Goal: Task Accomplishment & Management: Manage account settings

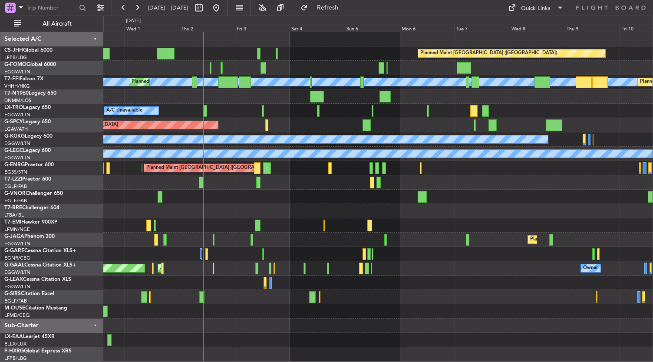
click at [279, 306] on div at bounding box center [378, 311] width 550 height 14
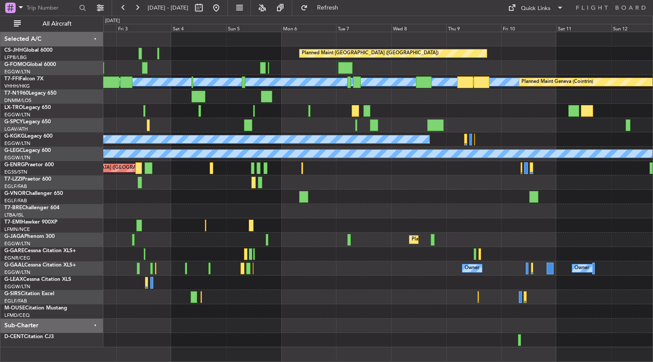
click at [229, 258] on div "Planned Maint Paris (Le Bourget) MEL MEL Planned Maint Geneva (Cointrin) Planne…" at bounding box center [378, 189] width 550 height 315
click at [265, 119] on div "Planned Maint Paris (Le Bourget) MEL MEL Planned Maint Geneva (Cointrin) Planne…" at bounding box center [378, 189] width 550 height 315
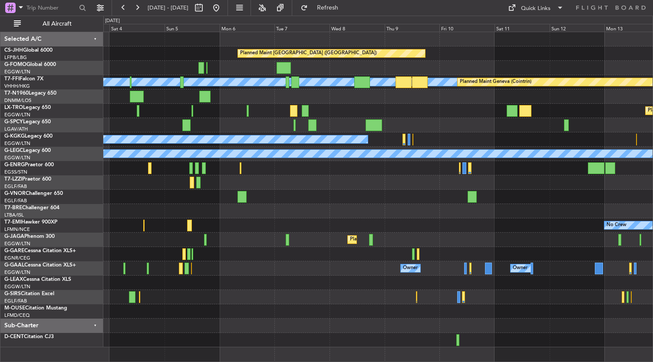
click at [334, 269] on div "Owner Owner AOG Maint Dusseldorf Owner Owner No Crew" at bounding box center [378, 268] width 550 height 14
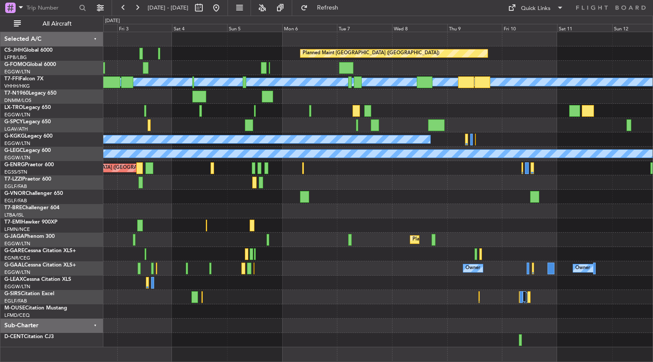
click at [285, 284] on div "Planned Maint Paris (Le Bourget) Planned Maint Geneva (Cointrin) MEL MEL Planne…" at bounding box center [378, 189] width 550 height 315
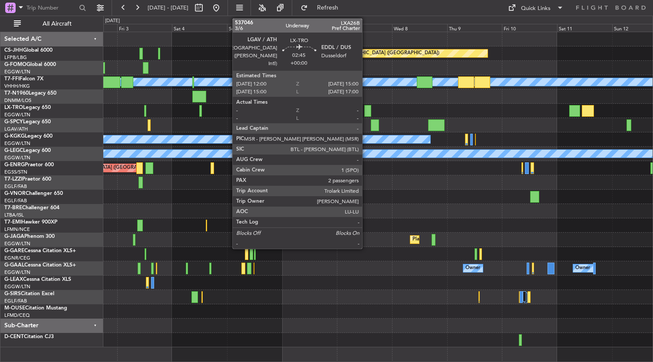
click at [366, 112] on div at bounding box center [367, 111] width 7 height 12
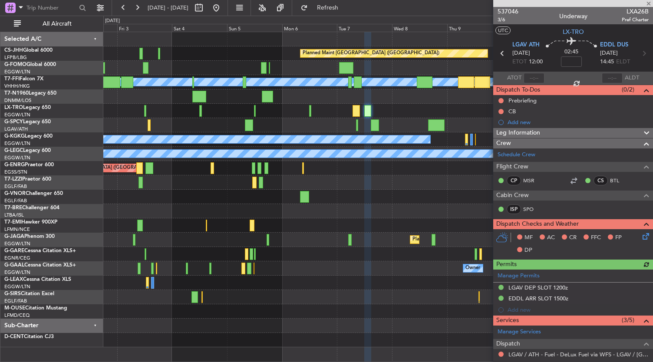
scroll to position [135, 0]
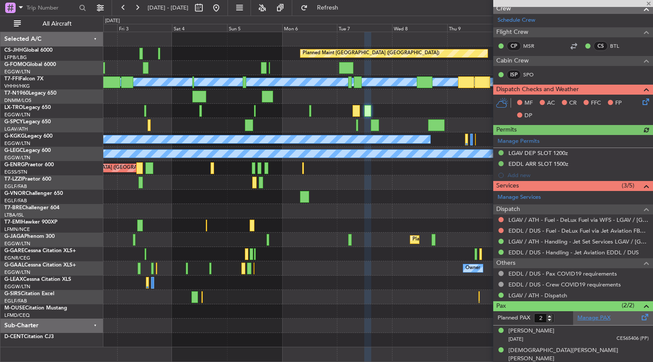
click at [596, 316] on link "Manage PAX" at bounding box center [593, 318] width 33 height 9
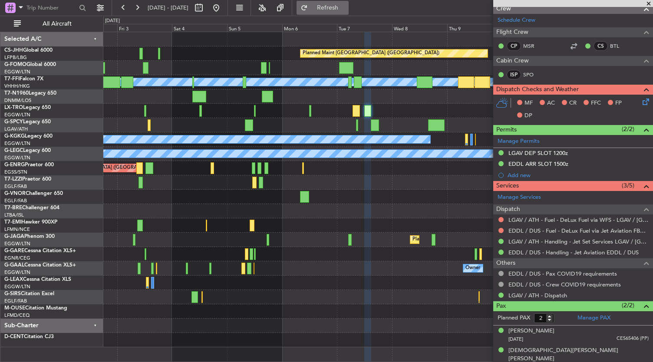
click at [345, 10] on span "Refresh" at bounding box center [328, 8] width 36 height 6
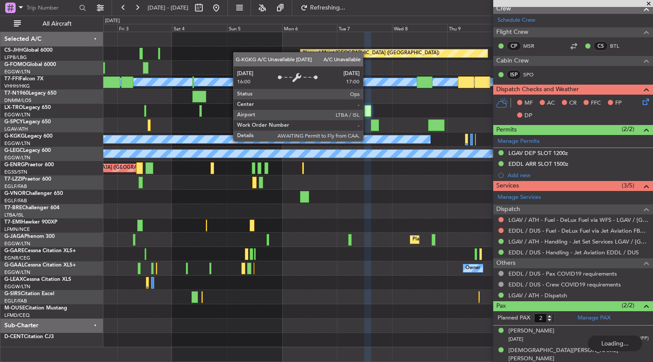
type input "3"
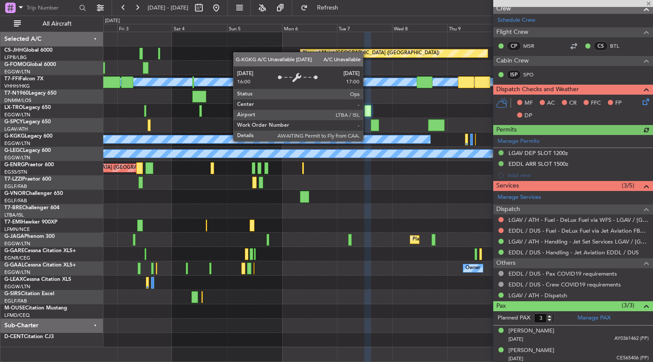
scroll to position [154, 0]
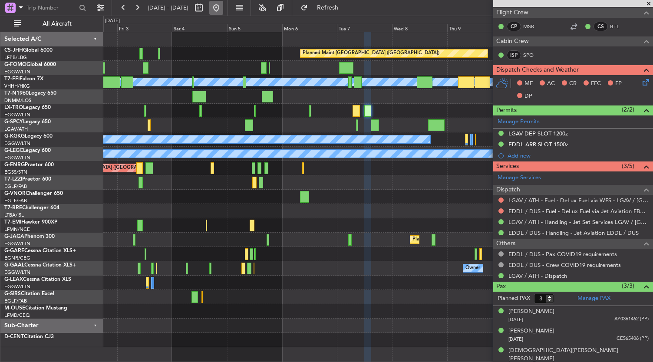
click at [223, 10] on button at bounding box center [216, 8] width 14 height 14
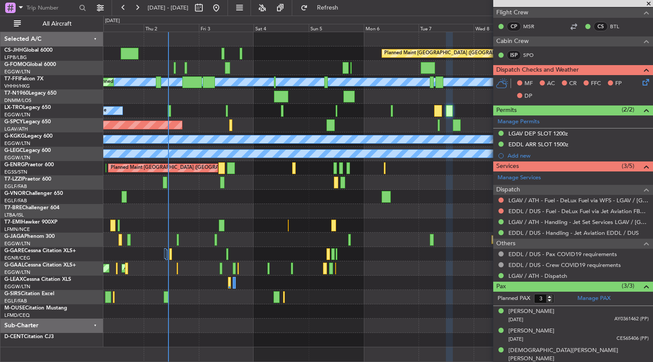
click at [336, 318] on div at bounding box center [378, 311] width 550 height 14
click at [363, 320] on div at bounding box center [378, 326] width 550 height 14
click at [298, 337] on div at bounding box center [378, 340] width 550 height 14
click at [250, 206] on div at bounding box center [378, 211] width 550 height 14
click at [371, 304] on div at bounding box center [378, 311] width 550 height 14
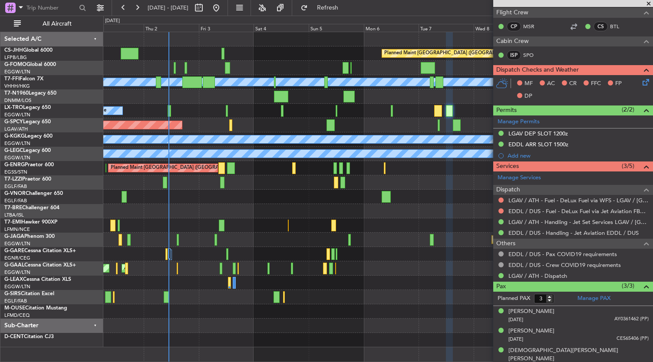
click at [290, 314] on div at bounding box center [378, 311] width 550 height 14
click at [254, 235] on div "Planned Maint [GEOGRAPHIC_DATA] ([GEOGRAPHIC_DATA])" at bounding box center [378, 240] width 550 height 14
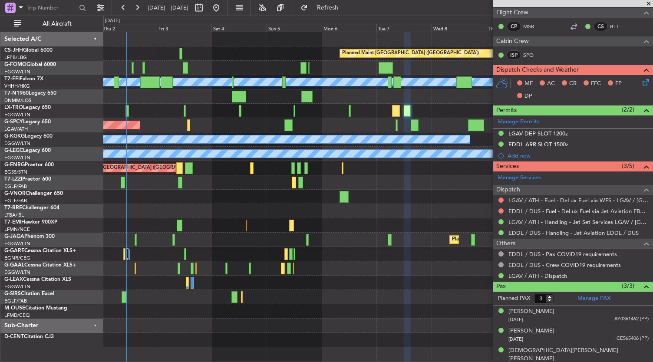
click at [379, 269] on div "Planned Maint Paris (Le Bourget) MEL MEL Planned Maint Geneva (Cointrin) Planne…" at bounding box center [378, 189] width 550 height 315
click at [353, 263] on div "Owner Owner AOG Maint [GEOGRAPHIC_DATA] Owner Planned [GEOGRAPHIC_DATA]" at bounding box center [378, 268] width 550 height 14
click at [394, 289] on div at bounding box center [378, 283] width 550 height 14
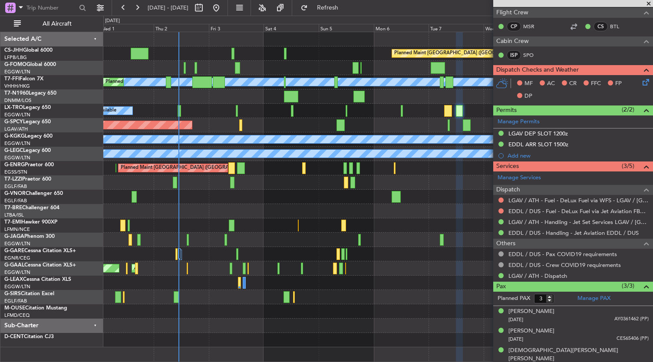
click at [242, 329] on div at bounding box center [378, 326] width 550 height 14
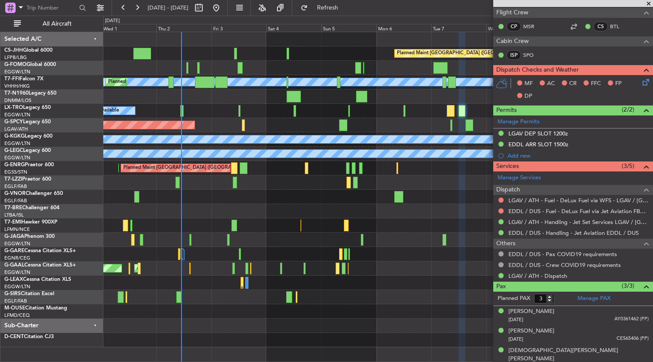
click at [385, 353] on div "Planned Maint Paris (Le Bourget) Planned Maint Geneva (Cointrin) MEL MEL Planne…" at bounding box center [378, 197] width 550 height 331
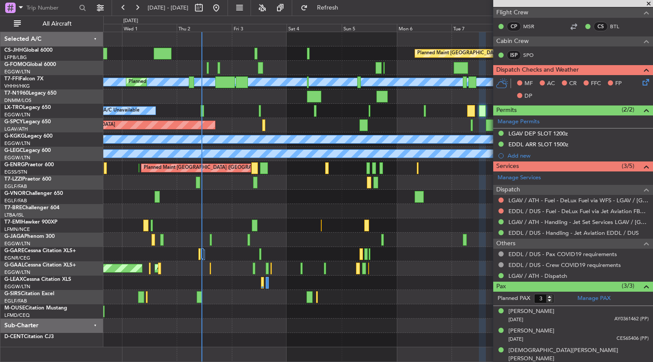
click at [342, 342] on div at bounding box center [378, 340] width 550 height 14
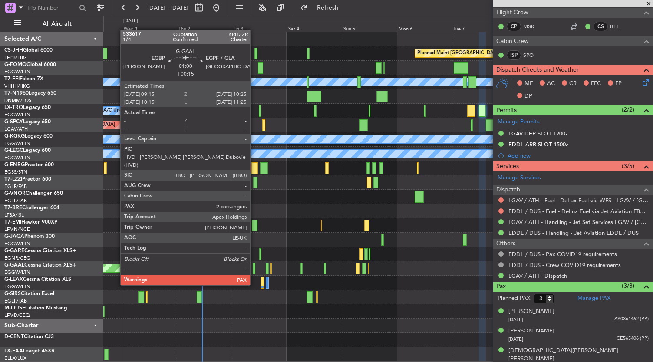
click at [254, 269] on div at bounding box center [254, 269] width 3 height 12
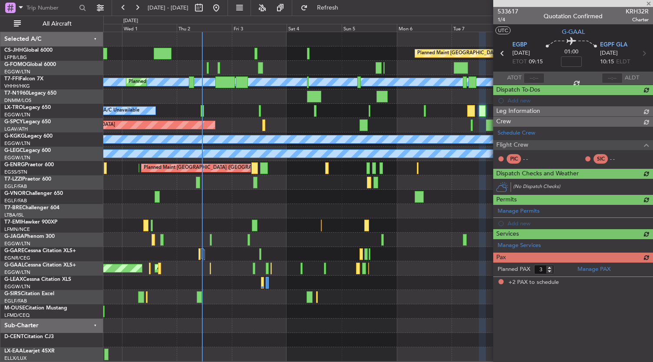
type input "+00:15"
type input "2"
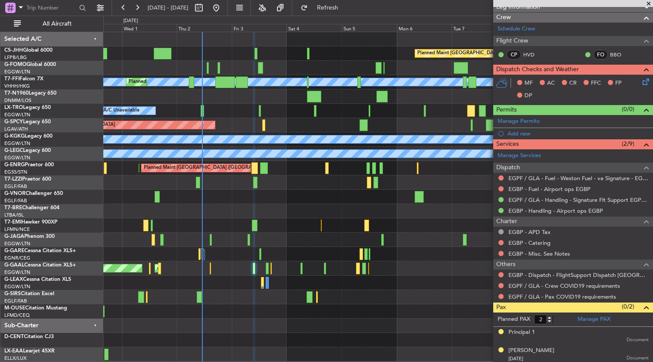
scroll to position [147, 0]
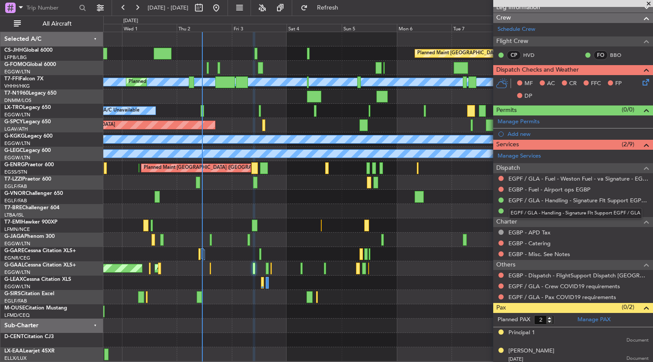
click at [549, 202] on mat-tooltip-component "EGPF / GLA - Handling - Signature Flt Support EGPF / GLA" at bounding box center [575, 213] width 145 height 23
click at [548, 198] on link "EGPF / GLA - Handling - Signature Flt Support EGPF / GLA" at bounding box center [578, 200] width 140 height 7
click at [258, 316] on div at bounding box center [378, 311] width 550 height 14
click at [419, 294] on div "Planned Maint [GEOGRAPHIC_DATA] ([GEOGRAPHIC_DATA])" at bounding box center [378, 297] width 550 height 14
click at [303, 197] on div at bounding box center [378, 197] width 550 height 14
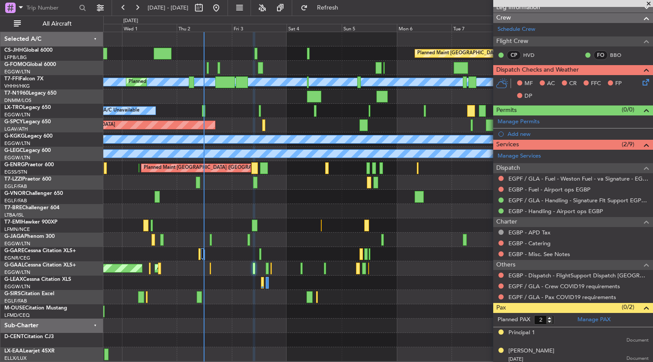
click at [332, 332] on div at bounding box center [378, 326] width 550 height 14
click at [310, 335] on div at bounding box center [378, 340] width 550 height 14
click at [278, 325] on div at bounding box center [378, 326] width 550 height 14
click at [272, 327] on div at bounding box center [378, 326] width 550 height 14
click at [348, 321] on div at bounding box center [378, 326] width 550 height 14
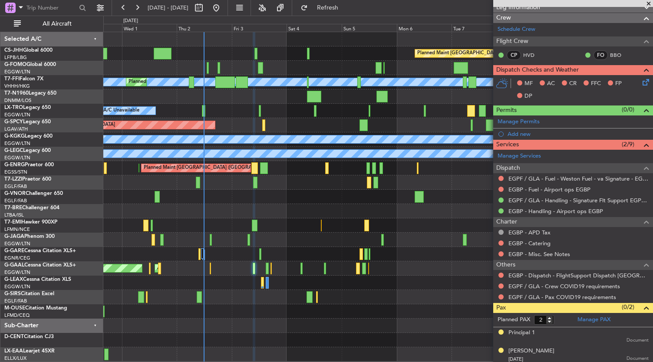
click at [345, 320] on div at bounding box center [378, 326] width 550 height 14
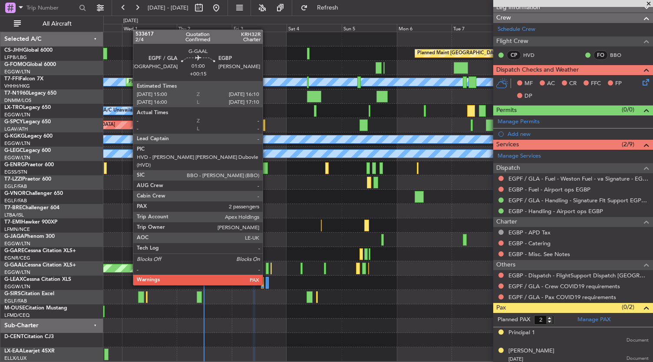
click at [267, 269] on div at bounding box center [267, 269] width 3 height 12
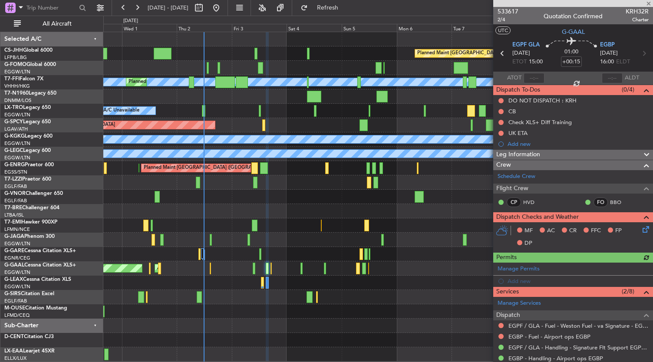
scroll to position [137, 0]
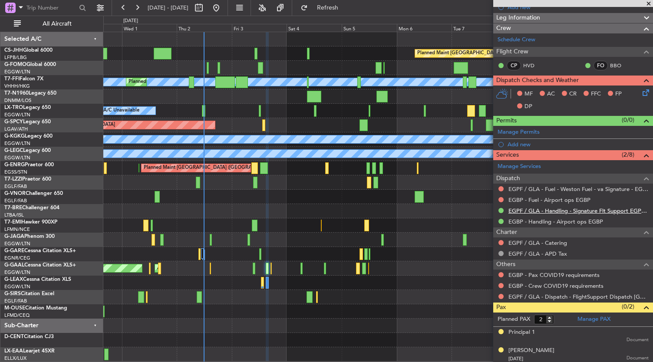
click at [536, 208] on link "EGPF / GLA - Handling - Signature Flt Support EGPF / GLA" at bounding box center [578, 210] width 140 height 7
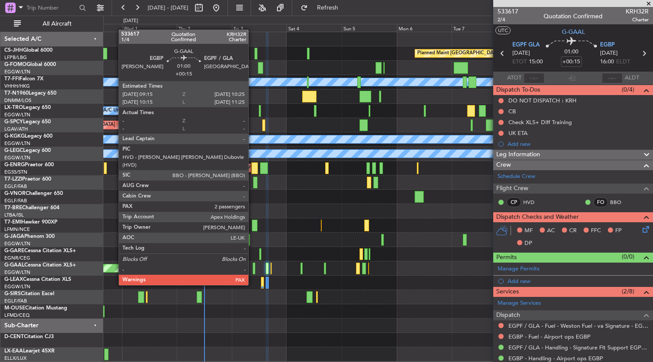
click at [253, 269] on div at bounding box center [254, 269] width 3 height 12
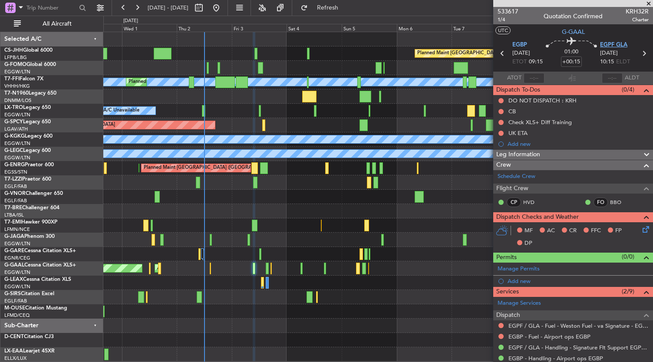
click at [609, 43] on span "EGPF GLA" at bounding box center [613, 45] width 27 height 9
click at [539, 152] on span "Leg Information" at bounding box center [518, 155] width 44 height 10
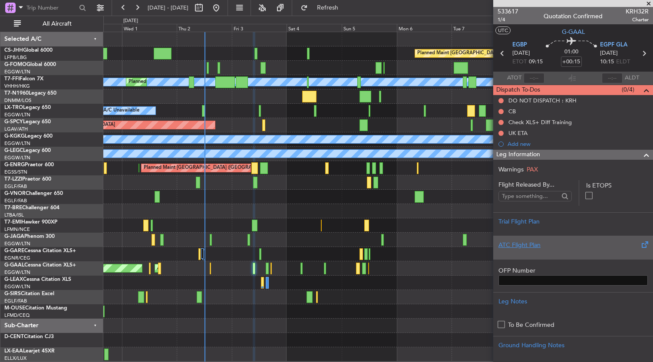
click at [534, 247] on div "ATC Flight Plan" at bounding box center [572, 245] width 149 height 9
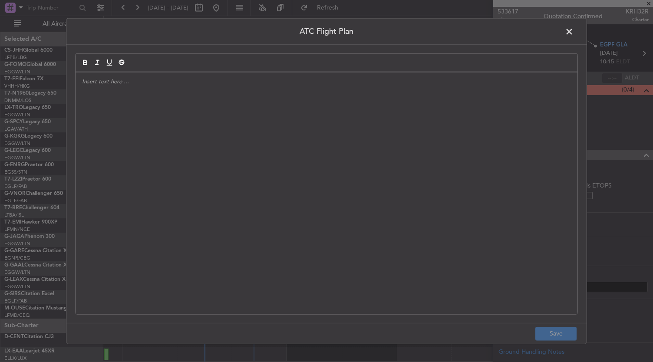
click at [383, 217] on div at bounding box center [327, 193] width 502 height 242
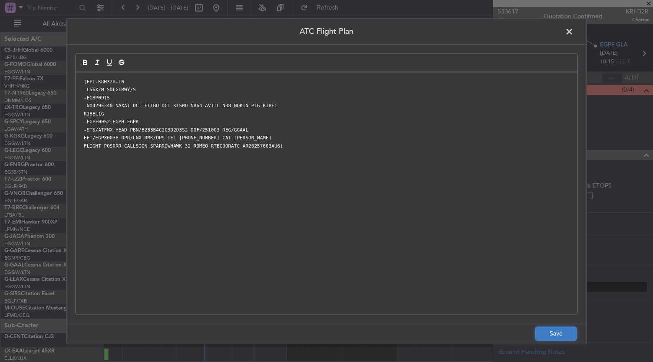
click at [563, 333] on button "Save" at bounding box center [555, 333] width 41 height 14
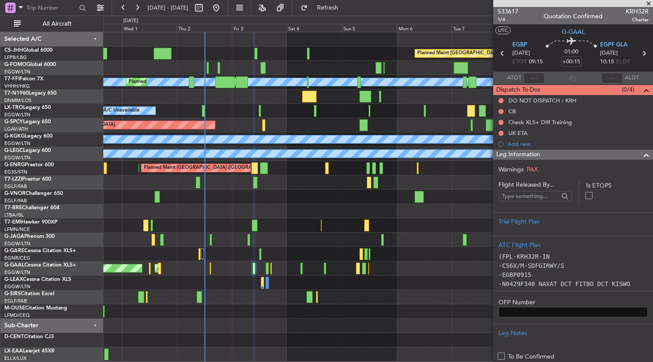
scroll to position [147, 0]
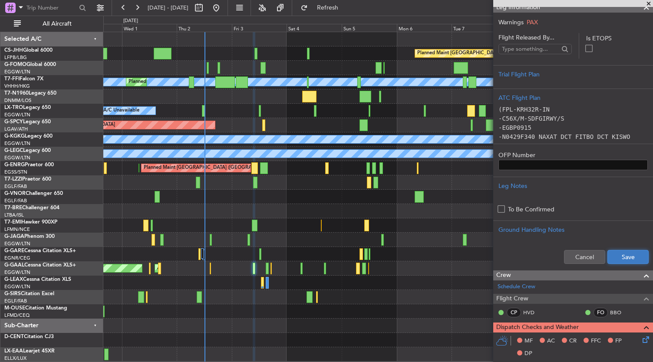
click at [621, 257] on button "Save" at bounding box center [627, 257] width 41 height 14
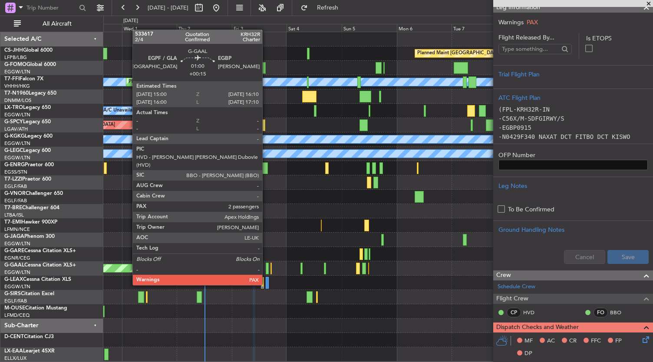
click at [267, 269] on div at bounding box center [267, 269] width 3 height 12
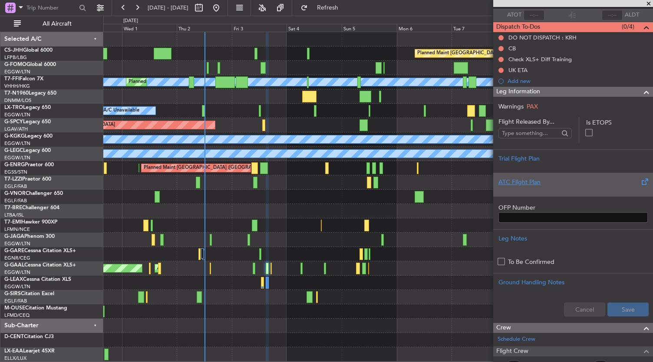
scroll to position [0, 0]
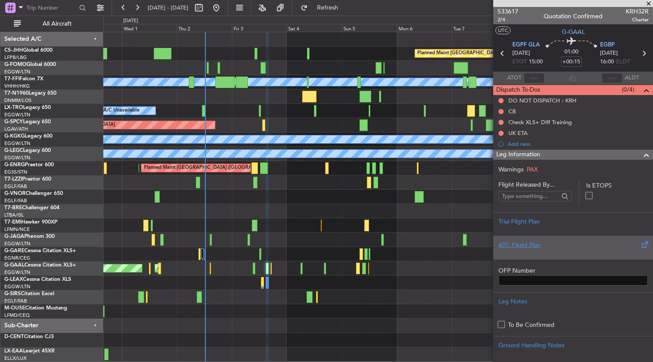
click at [526, 247] on div "ATC Flight Plan" at bounding box center [572, 245] width 149 height 9
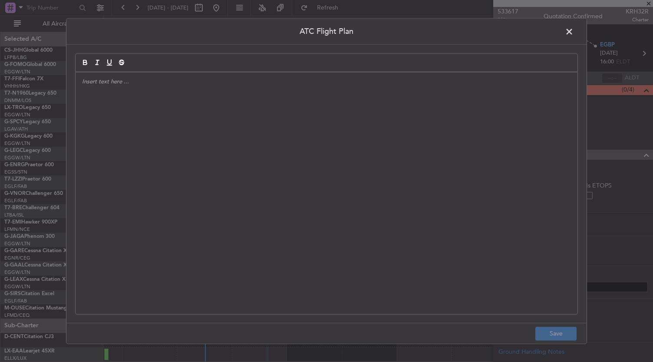
click at [358, 221] on div at bounding box center [327, 193] width 502 height 242
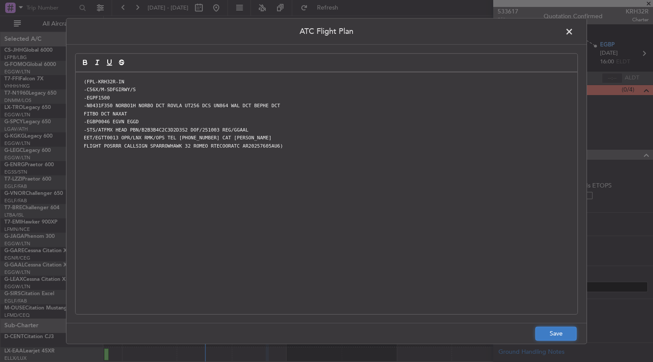
click at [560, 335] on button "Save" at bounding box center [555, 333] width 41 height 14
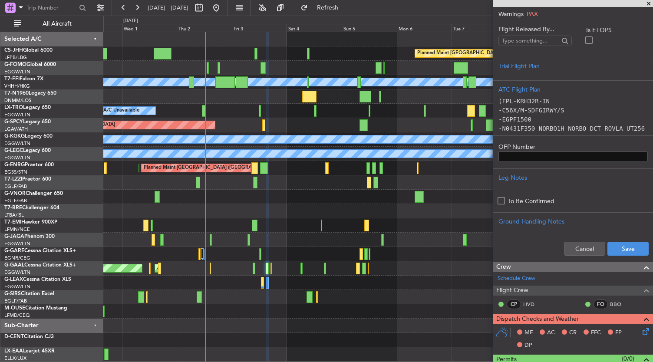
scroll to position [152, 0]
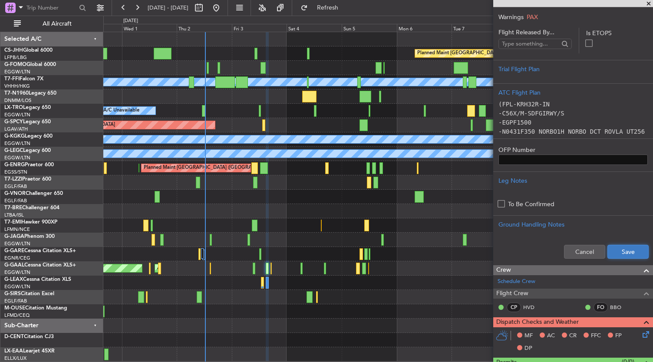
click at [621, 248] on button "Save" at bounding box center [627, 252] width 41 height 14
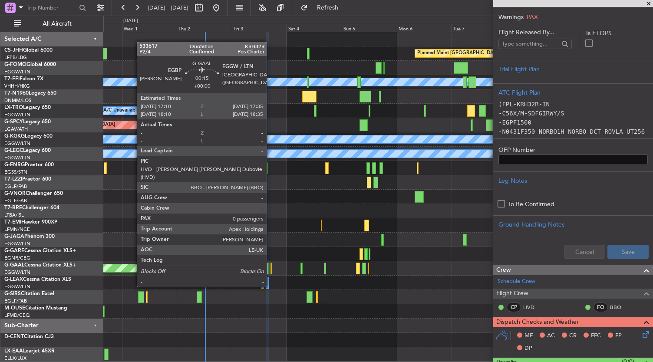
click at [271, 270] on div at bounding box center [270, 269] width 1 height 12
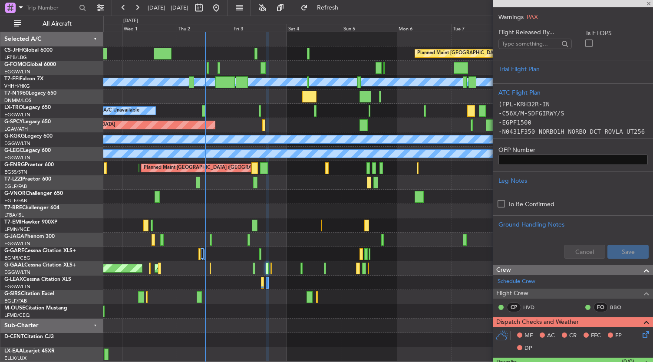
type input "0"
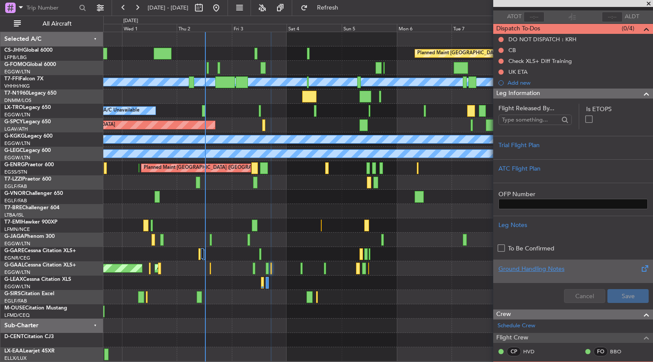
scroll to position [0, 0]
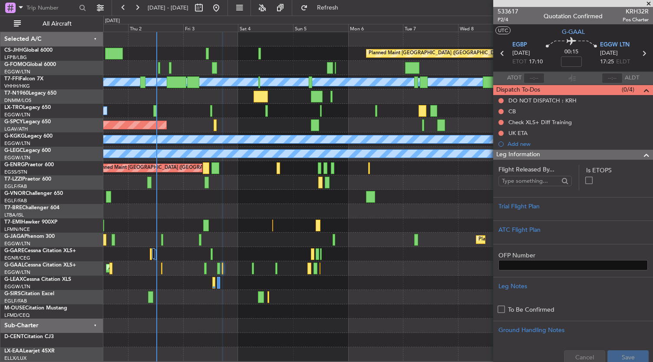
click at [336, 320] on div "Planned Maint Paris (Le Bourget) MEL MEL Planned Maint Geneva (Cointrin) Planne…" at bounding box center [378, 196] width 550 height 329
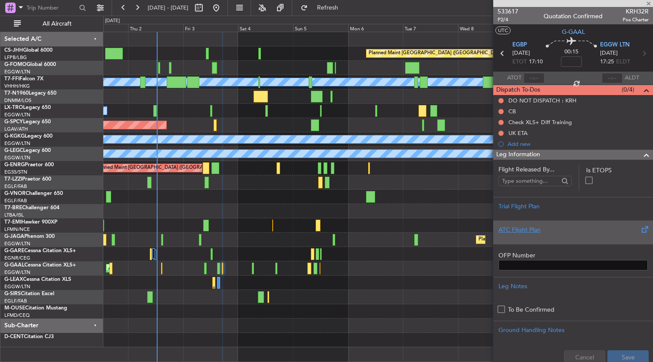
click at [527, 221] on div "ATC Flight Plan" at bounding box center [573, 232] width 160 height 23
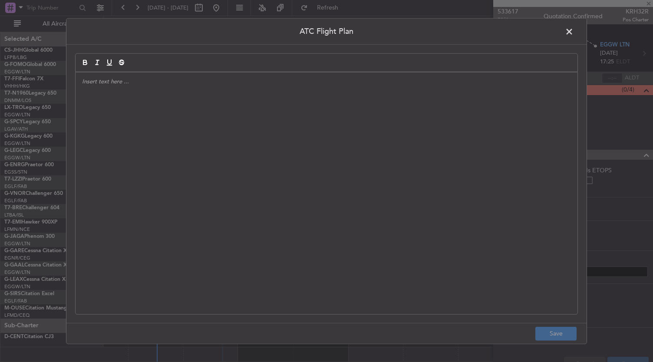
click at [319, 188] on div at bounding box center [327, 193] width 502 height 242
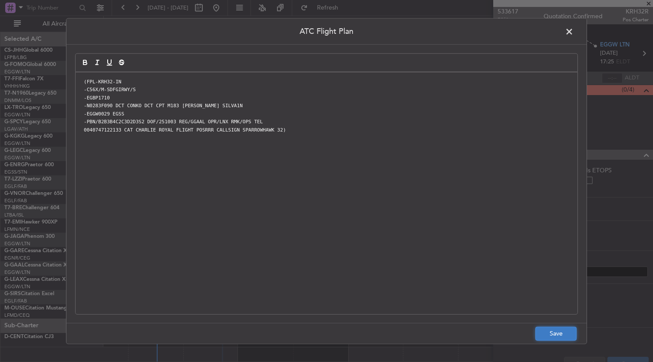
click at [565, 331] on button "Save" at bounding box center [555, 333] width 41 height 14
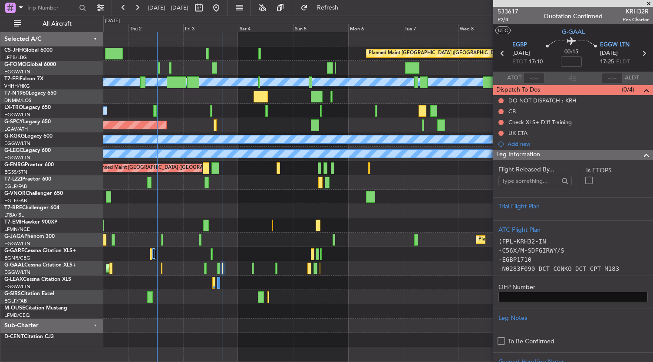
scroll to position [56, 0]
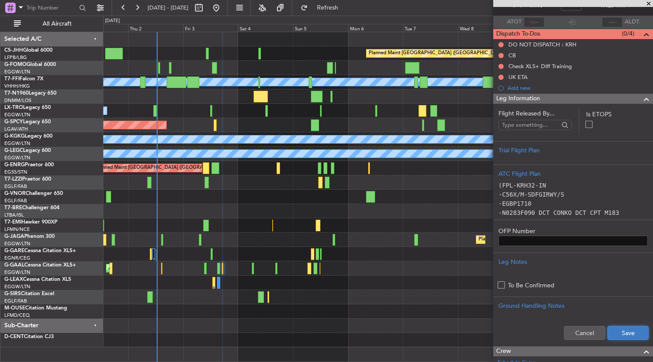
click at [634, 326] on button "Save" at bounding box center [627, 333] width 41 height 14
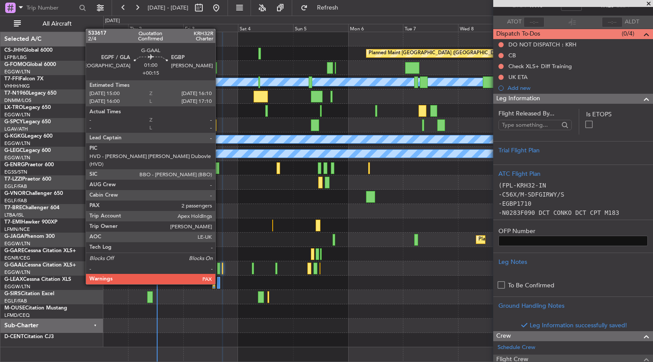
click at [220, 268] on div at bounding box center [218, 269] width 3 height 12
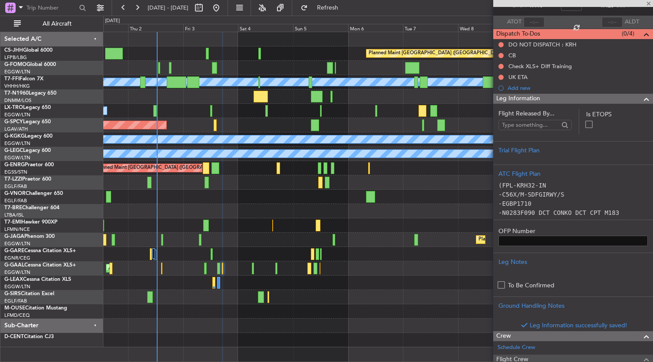
type input "+00:15"
type input "2"
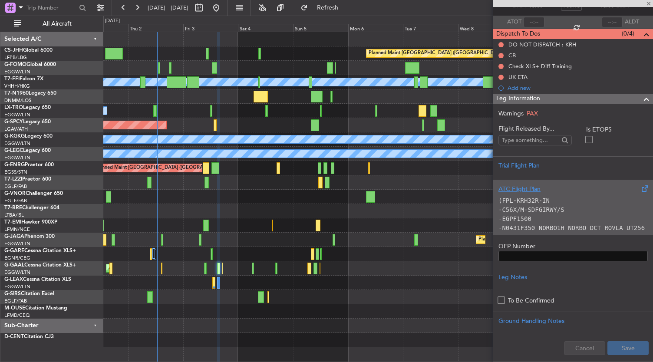
click at [577, 220] on p "-EGPF1500" at bounding box center [572, 218] width 149 height 9
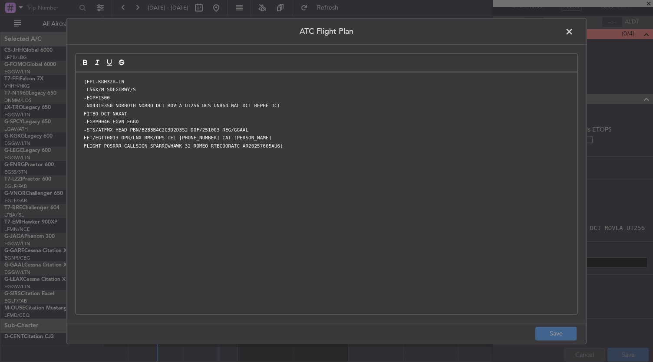
click at [110, 146] on code "FLIGHT POSRRR CALLSIGN SPARROWHAWK 32 ROMEO RTECOORATC AR20257605AU6)" at bounding box center [183, 145] width 203 height 7
click at [557, 331] on button "Save" at bounding box center [555, 333] width 41 height 14
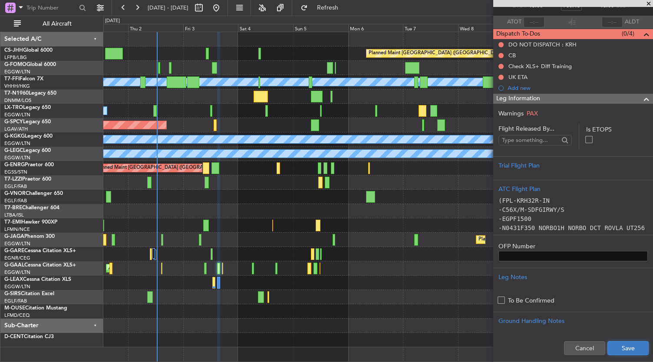
click at [622, 343] on button "Save" at bounding box center [627, 348] width 41 height 14
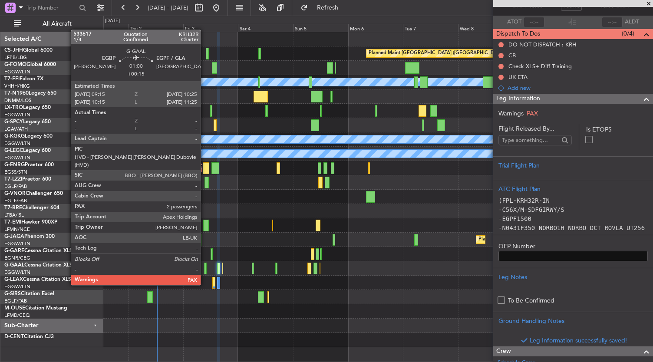
click at [205, 269] on div at bounding box center [205, 269] width 3 height 12
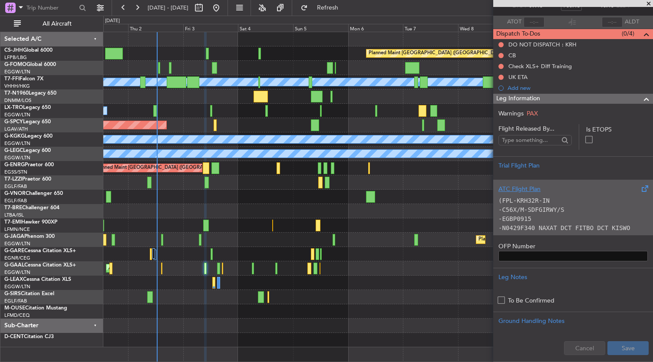
click at [615, 205] on p "-C56X/M-SDFGIRWY/S" at bounding box center [572, 209] width 149 height 9
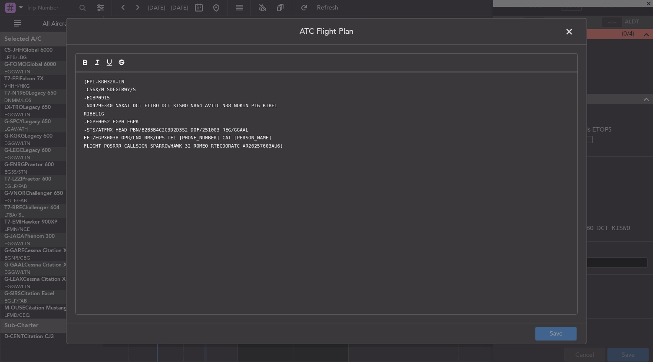
click at [109, 146] on code "FLIGHT POSRRR CALLSIGN SPARROWHAWK 32 ROMEO RTECOORATC AR20257603AU6)" at bounding box center [183, 145] width 203 height 7
click at [563, 333] on button "Save" at bounding box center [555, 333] width 41 height 14
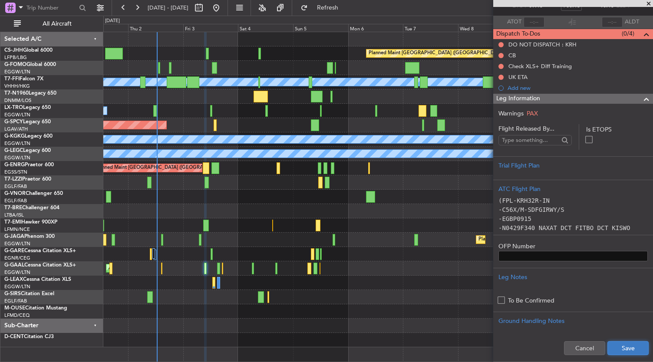
click at [616, 346] on button "Save" at bounding box center [627, 348] width 41 height 14
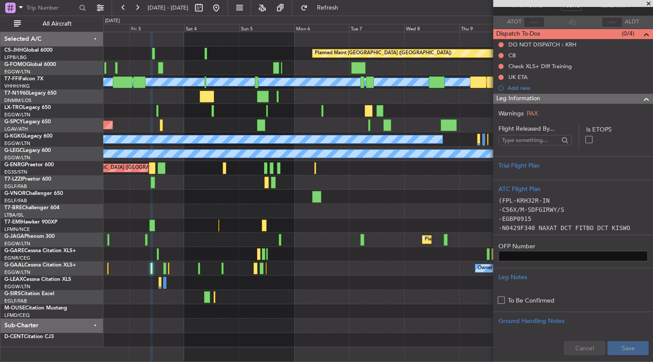
click at [77, 153] on div "Planned Maint Paris (Le Bourget) MEL MEL Planned Maint Geneva (Cointrin) Planne…" at bounding box center [326, 189] width 653 height 346
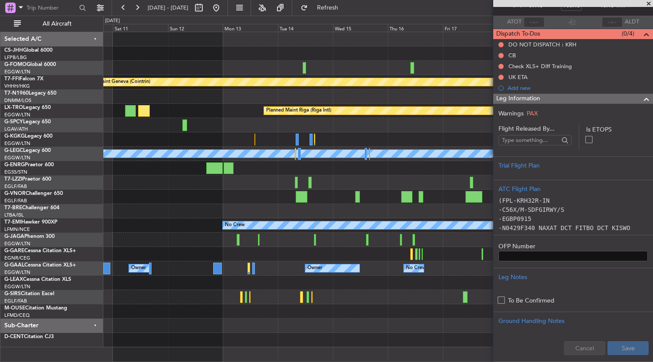
click at [115, 203] on div "Planned Maint Paris (Le Bourget) MEL MEL Planned Maint Geneva (Cointrin) Planne…" at bounding box center [378, 189] width 550 height 315
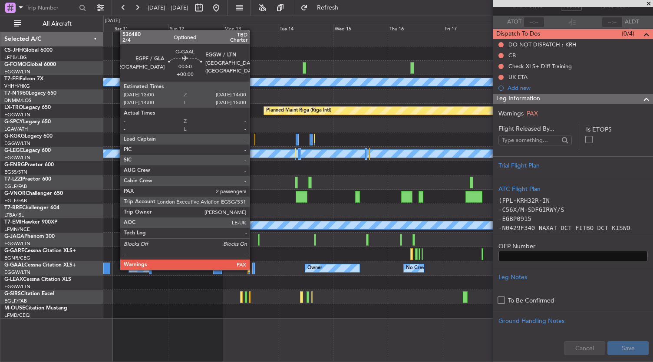
click at [254, 269] on div at bounding box center [253, 269] width 3 height 12
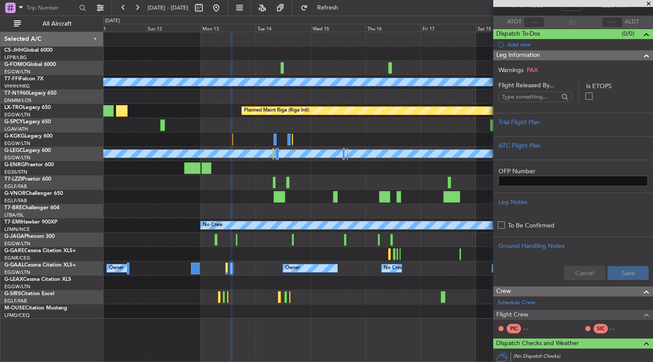
click at [227, 328] on div "Planned Maint Paris (Le Bourget) Planned Maint Geneva (Cointrin) MEL MEL Planne…" at bounding box center [378, 197] width 550 height 331
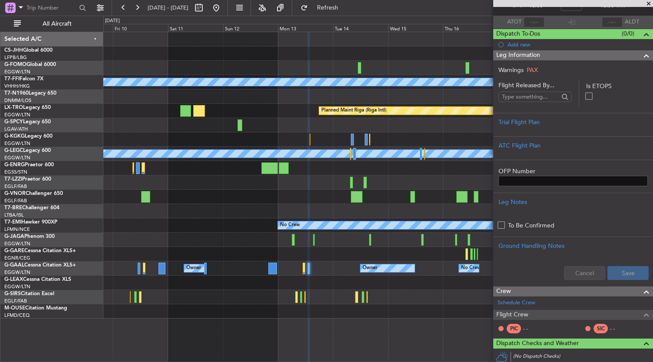
click at [219, 276] on div at bounding box center [378, 283] width 550 height 14
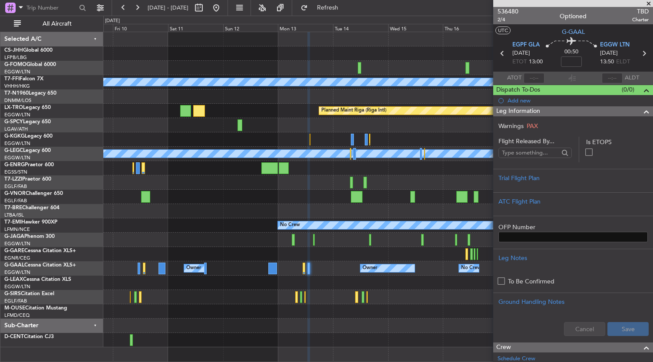
scroll to position [56, 0]
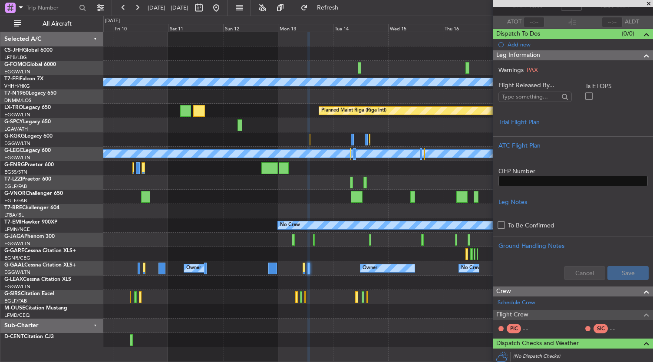
click at [273, 302] on div "Planned Maint Oxford ([GEOGRAPHIC_DATA])" at bounding box center [378, 297] width 550 height 14
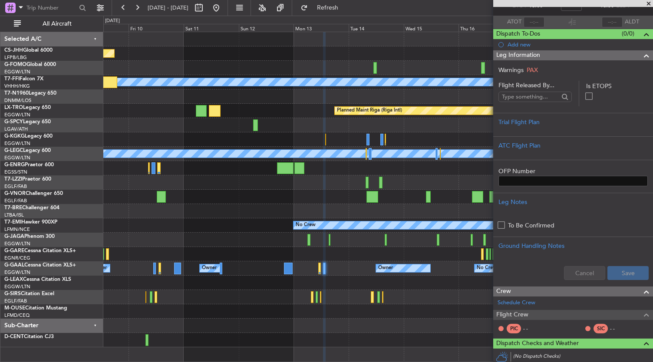
click at [227, 259] on div at bounding box center [378, 254] width 550 height 14
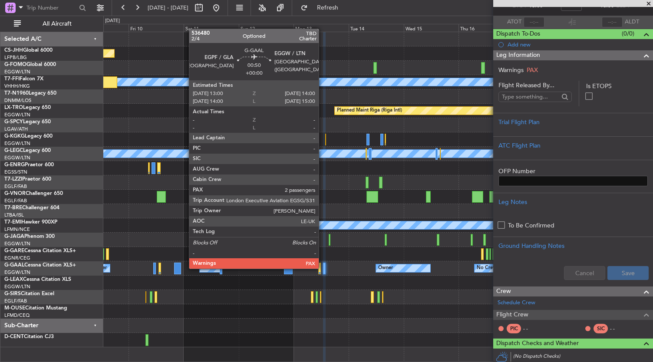
click at [323, 268] on div at bounding box center [324, 269] width 3 height 12
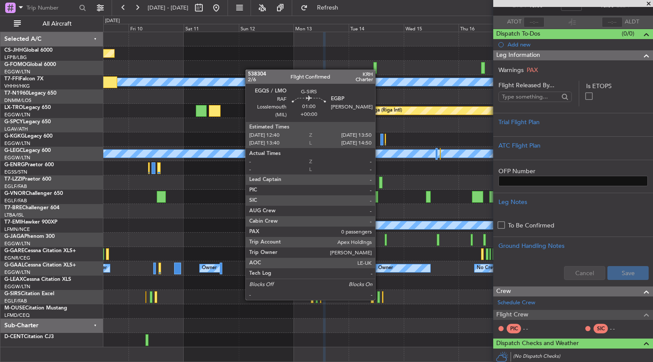
click at [379, 299] on div at bounding box center [378, 297] width 3 height 12
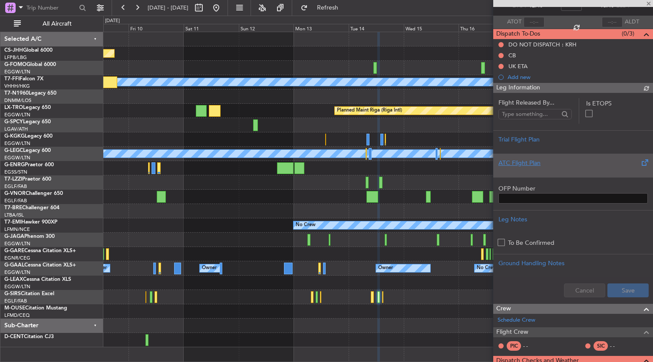
scroll to position [0, 0]
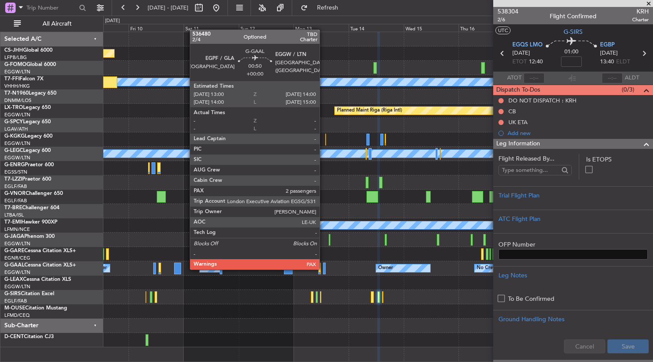
click at [324, 269] on div at bounding box center [324, 269] width 3 height 12
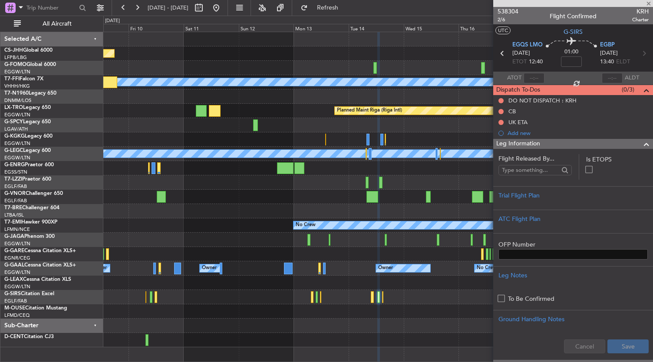
type input "2"
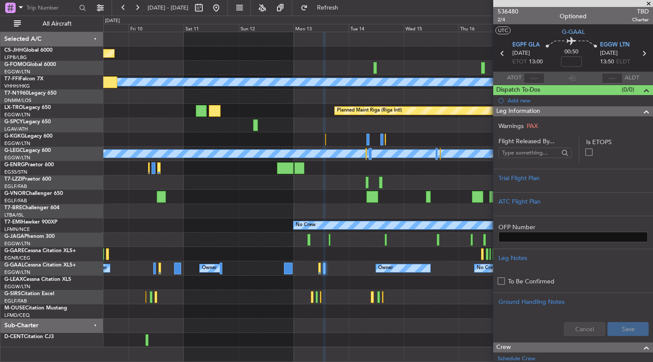
click at [196, 287] on div at bounding box center [378, 283] width 550 height 14
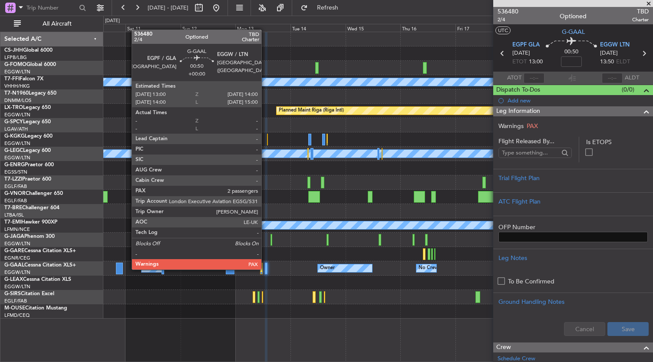
click at [266, 269] on div at bounding box center [266, 269] width 3 height 12
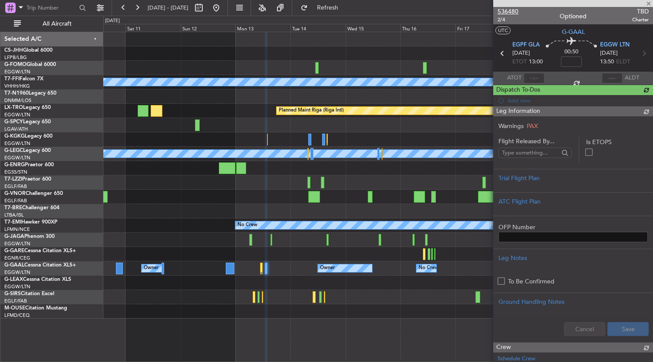
click at [503, 13] on span "536480" at bounding box center [508, 11] width 21 height 9
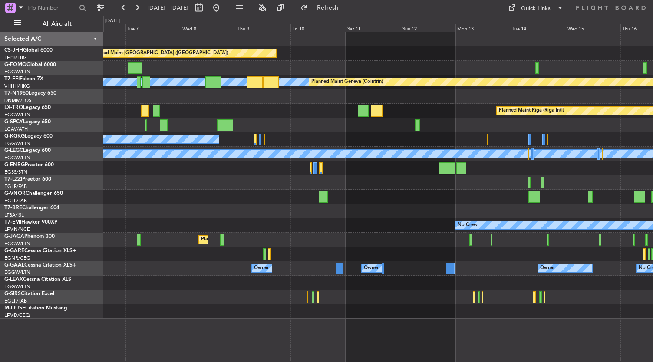
click at [652, 200] on div "Planned Maint [GEOGRAPHIC_DATA] ([GEOGRAPHIC_DATA]) [PERSON_NAME] [PERSON_NAME]…" at bounding box center [326, 189] width 653 height 346
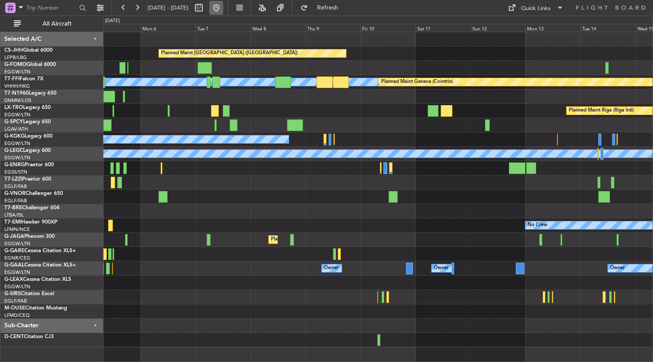
click at [223, 9] on button at bounding box center [216, 8] width 14 height 14
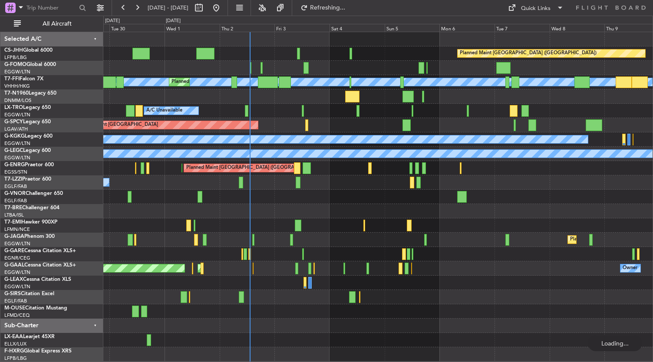
click at [390, 316] on div "Planned Maint [GEOGRAPHIC_DATA] ([GEOGRAPHIC_DATA]) [PERSON_NAME] [PERSON_NAME]…" at bounding box center [378, 196] width 550 height 329
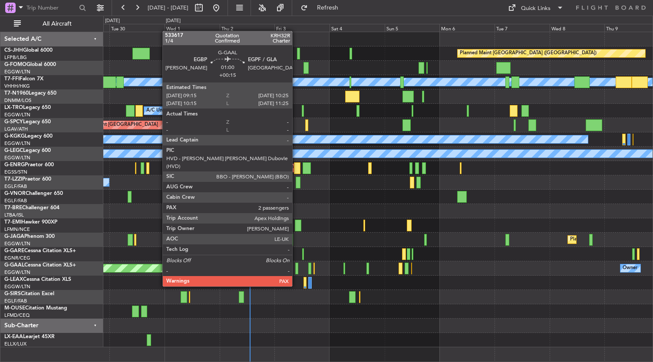
click at [297, 270] on div at bounding box center [296, 269] width 3 height 12
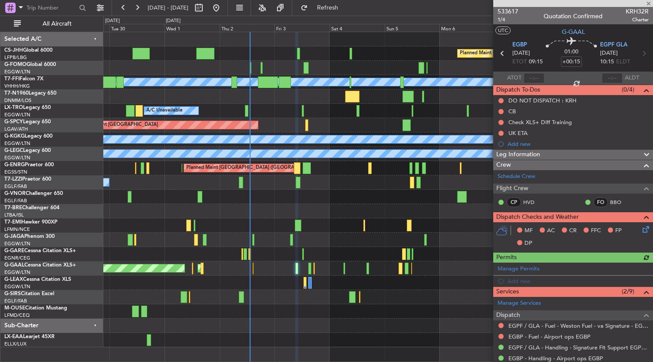
scroll to position [148, 0]
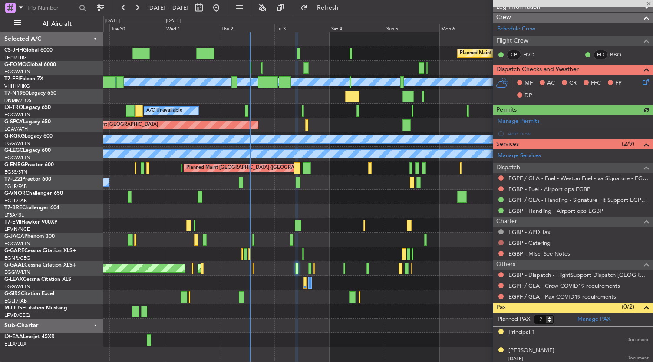
click at [501, 242] on button at bounding box center [500, 242] width 5 height 5
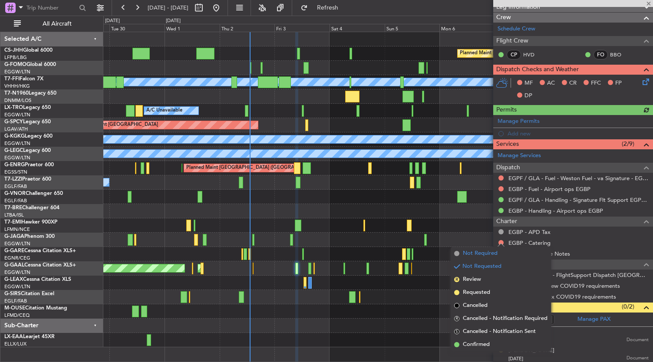
click at [471, 255] on span "Not Required" at bounding box center [480, 253] width 35 height 9
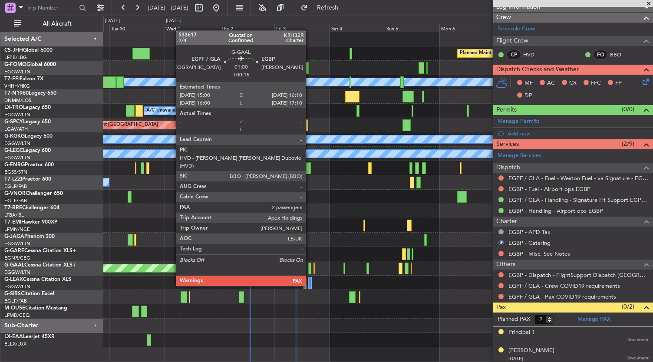
click at [310, 270] on div at bounding box center [309, 269] width 3 height 12
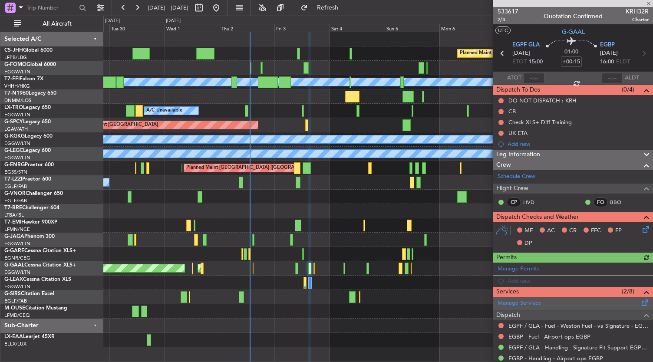
scroll to position [122, 0]
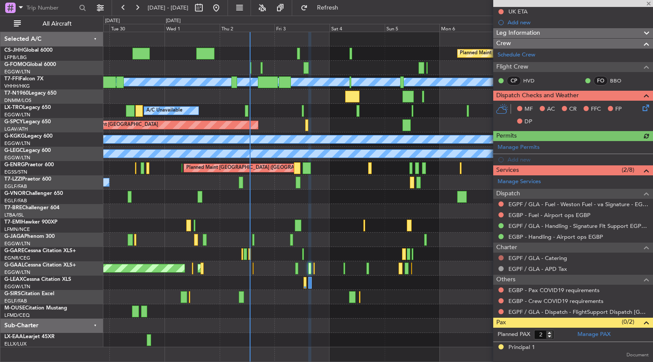
click at [501, 255] on button at bounding box center [500, 257] width 5 height 5
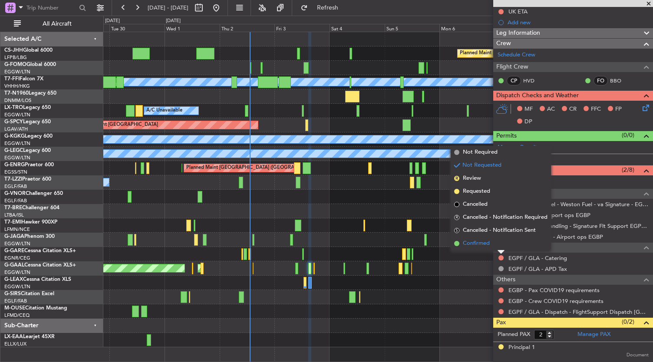
click at [462, 243] on li "Confirmed" at bounding box center [501, 243] width 100 height 13
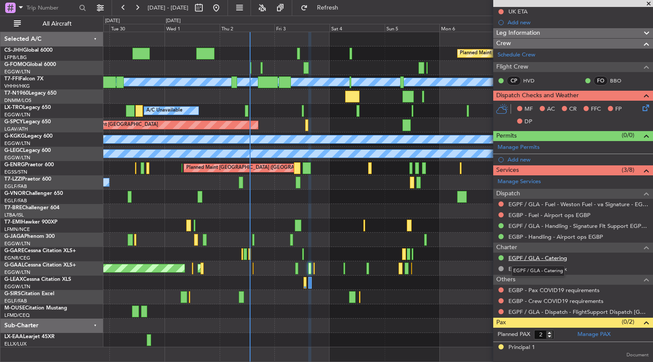
click at [535, 258] on link "EGPF / GLA - Catering" at bounding box center [537, 257] width 59 height 7
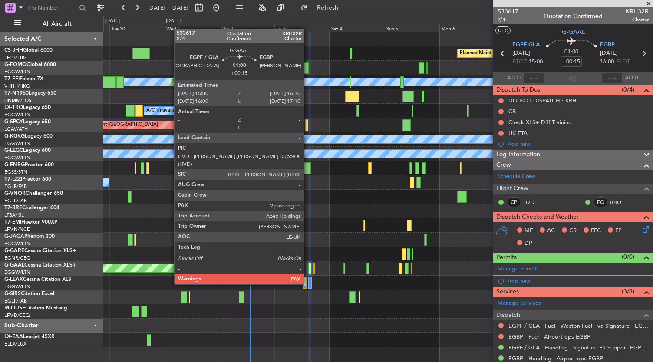
click at [308, 268] on div at bounding box center [309, 269] width 3 height 12
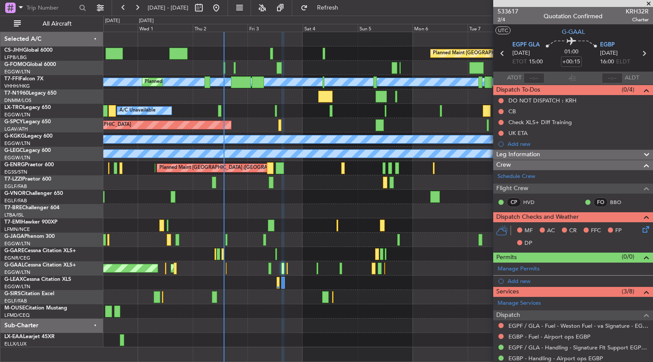
click at [351, 189] on div "A/C Unavailable [GEOGRAPHIC_DATA] ([GEOGRAPHIC_DATA])" at bounding box center [378, 182] width 550 height 14
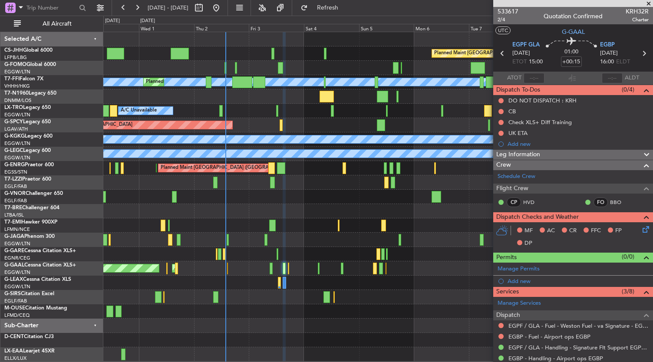
click at [392, 307] on div at bounding box center [378, 311] width 550 height 14
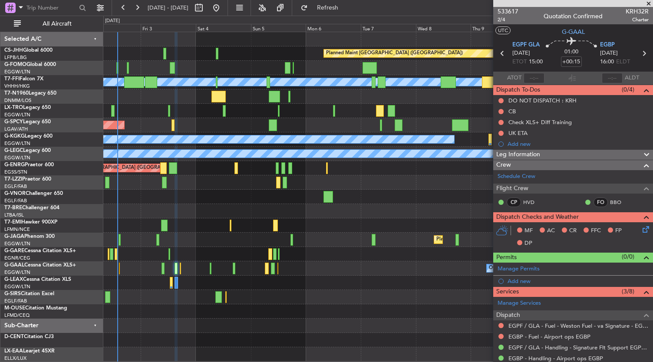
click at [247, 209] on div "Planned Maint [GEOGRAPHIC_DATA] ([GEOGRAPHIC_DATA]) [PERSON_NAME] [PERSON_NAME]…" at bounding box center [378, 196] width 550 height 329
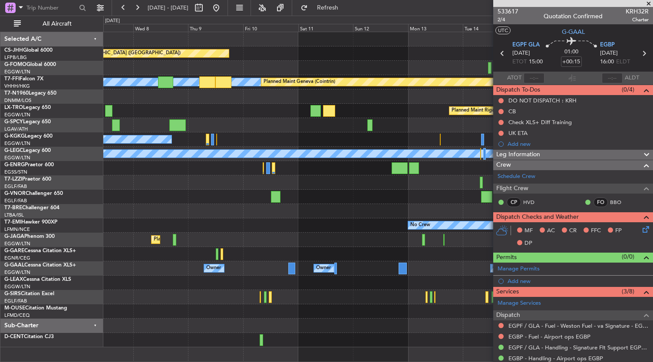
click at [198, 327] on div "Planned Maint [GEOGRAPHIC_DATA] ([GEOGRAPHIC_DATA]) [PERSON_NAME] [PERSON_NAME]…" at bounding box center [378, 197] width 550 height 331
click at [284, 316] on div at bounding box center [378, 311] width 550 height 14
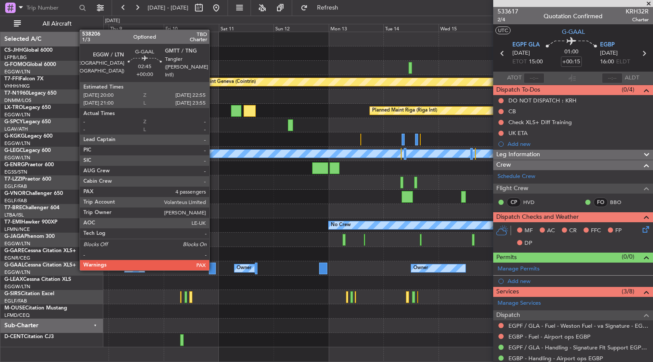
click at [212, 270] on div at bounding box center [212, 269] width 7 height 12
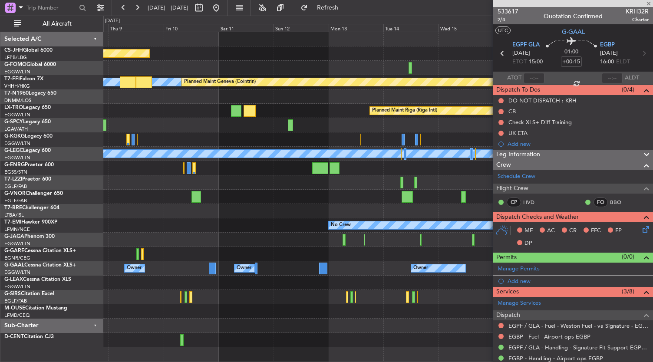
type input "4"
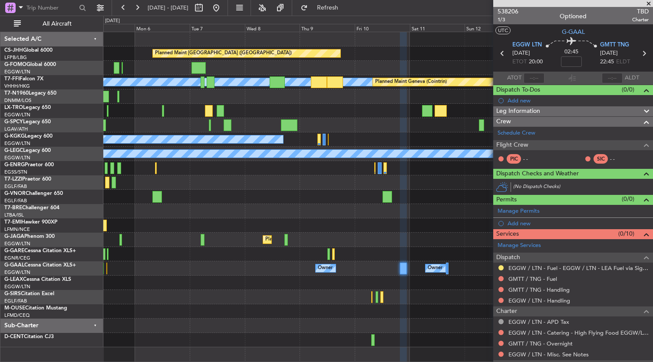
click at [313, 350] on div "Planned Maint [GEOGRAPHIC_DATA] ([GEOGRAPHIC_DATA]) [PERSON_NAME] [PERSON_NAME]…" at bounding box center [378, 197] width 550 height 331
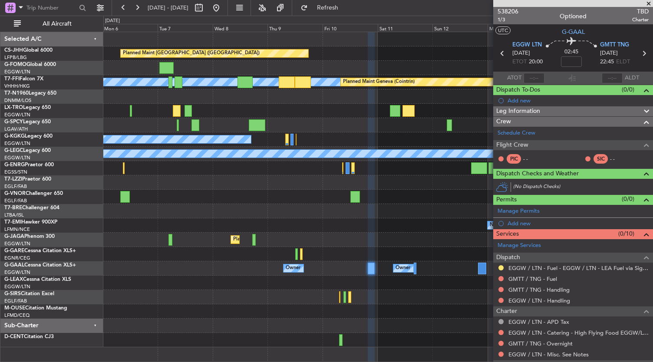
click at [364, 333] on div "Planned Maint [GEOGRAPHIC_DATA] ([GEOGRAPHIC_DATA]) [PERSON_NAME] [PERSON_NAME]…" at bounding box center [378, 189] width 550 height 315
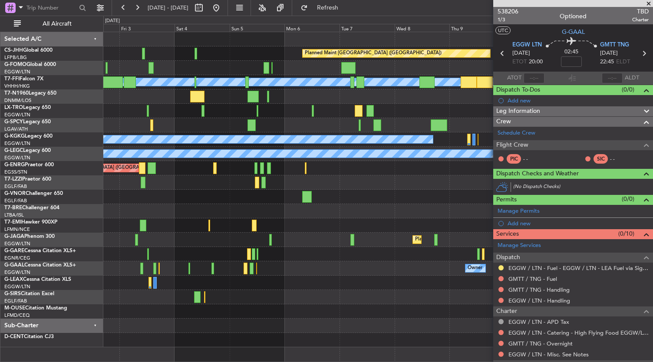
click at [317, 326] on div "Planned Maint [GEOGRAPHIC_DATA] ([GEOGRAPHIC_DATA]) [PERSON_NAME] [PERSON_NAME]…" at bounding box center [378, 189] width 550 height 315
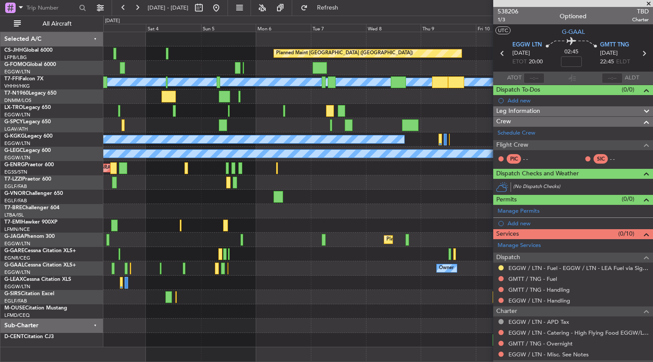
click at [168, 334] on div "Planned Maint [GEOGRAPHIC_DATA] ([GEOGRAPHIC_DATA]) [PERSON_NAME] [PERSON_NAME]…" at bounding box center [378, 189] width 550 height 315
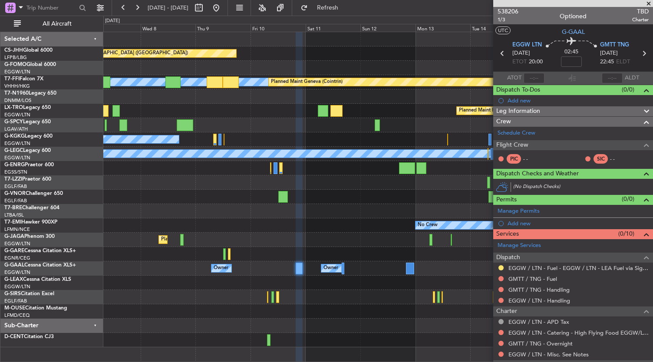
click at [85, 290] on div "Planned Maint [GEOGRAPHIC_DATA] ([GEOGRAPHIC_DATA]) [PERSON_NAME] [PERSON_NAME]…" at bounding box center [326, 189] width 653 height 346
click at [154, 329] on div "Planned Maint [GEOGRAPHIC_DATA] ([GEOGRAPHIC_DATA]) [PERSON_NAME] [PERSON_NAME]…" at bounding box center [378, 189] width 550 height 315
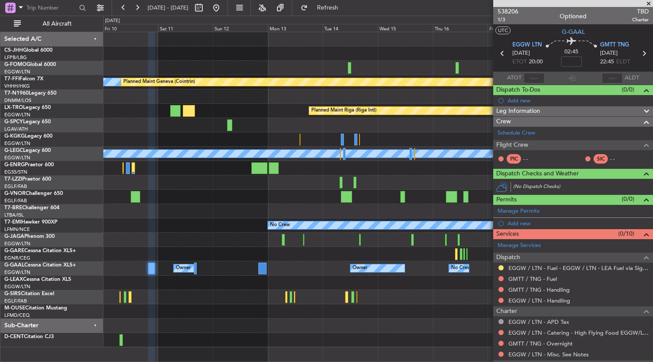
click at [327, 349] on div "Planned Maint [GEOGRAPHIC_DATA] ([GEOGRAPHIC_DATA]) [PERSON_NAME] [PERSON_NAME]…" at bounding box center [378, 197] width 550 height 331
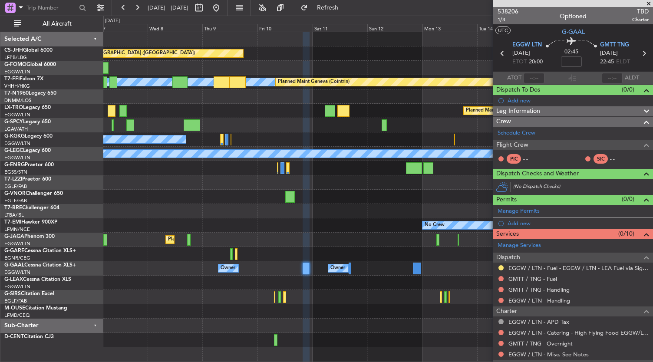
click at [428, 328] on div at bounding box center [378, 326] width 550 height 14
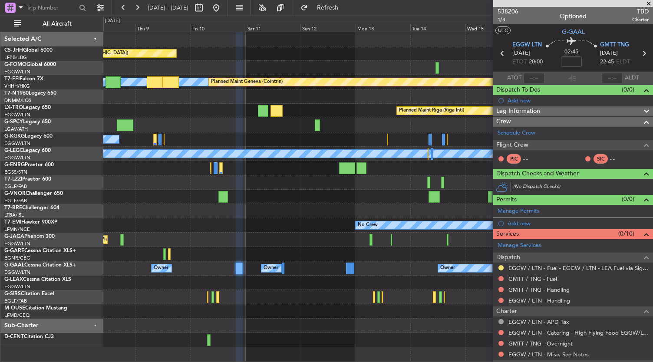
click at [413, 323] on div "Planned Maint [GEOGRAPHIC_DATA] ([GEOGRAPHIC_DATA]) [PERSON_NAME] [PERSON_NAME]…" at bounding box center [378, 189] width 550 height 315
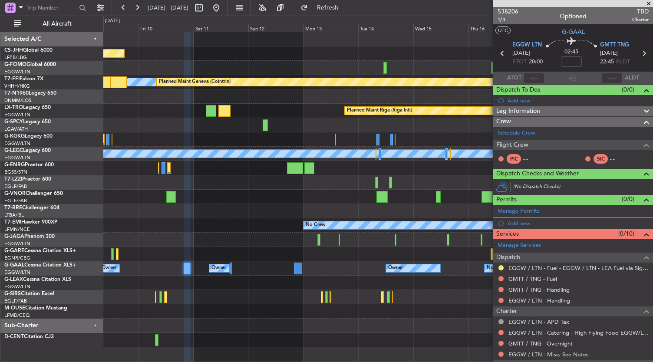
click at [350, 327] on div at bounding box center [378, 326] width 550 height 14
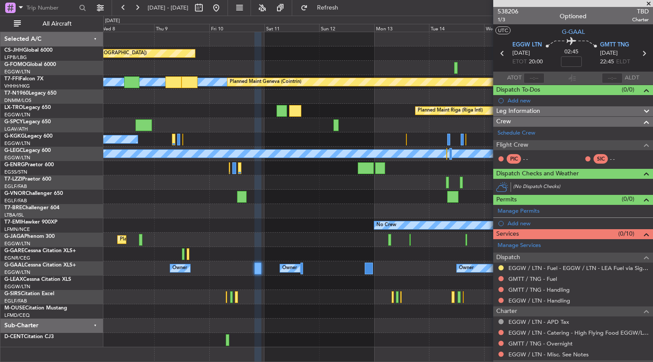
click at [347, 316] on div at bounding box center [378, 311] width 550 height 14
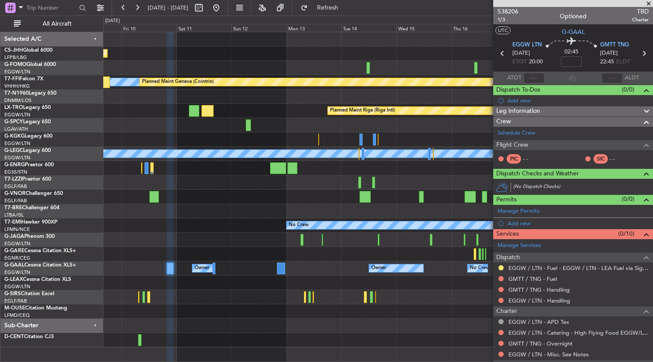
click at [280, 329] on div "Planned Maint [GEOGRAPHIC_DATA] ([GEOGRAPHIC_DATA]) [PERSON_NAME] [PERSON_NAME]…" at bounding box center [378, 189] width 550 height 315
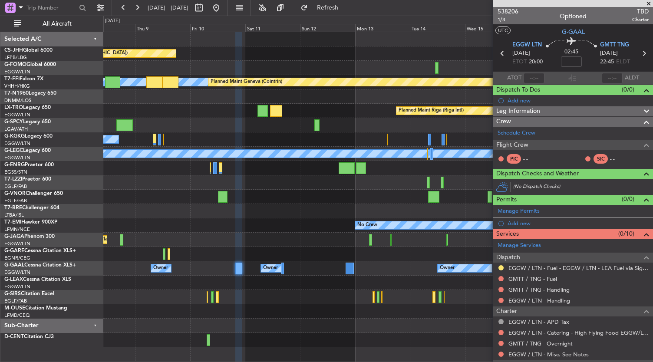
click at [370, 331] on div at bounding box center [378, 326] width 550 height 14
click at [273, 338] on div "Planned Maint [GEOGRAPHIC_DATA] ([GEOGRAPHIC_DATA]) [PERSON_NAME] [PERSON_NAME]…" at bounding box center [378, 189] width 550 height 315
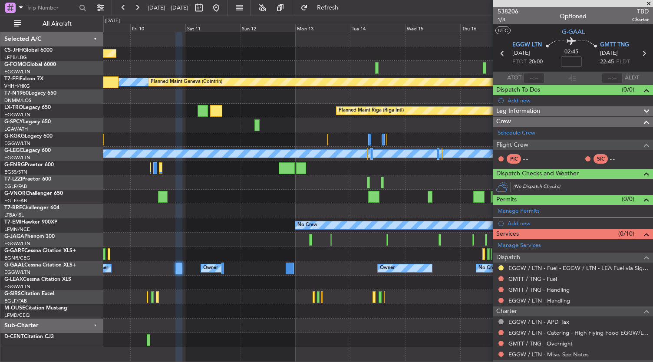
click at [232, 305] on div at bounding box center [378, 311] width 550 height 14
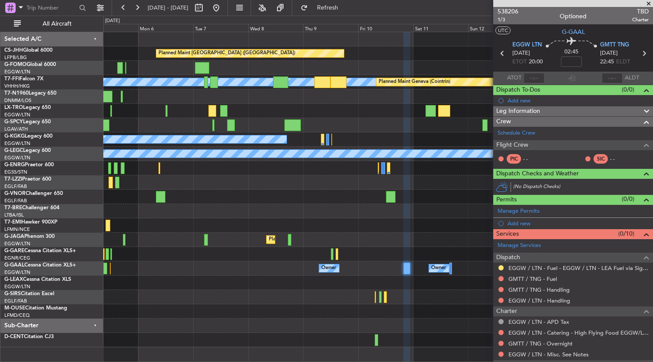
click at [465, 219] on div "Planned Maint [GEOGRAPHIC_DATA] ([GEOGRAPHIC_DATA]) [PERSON_NAME] [PERSON_NAME]…" at bounding box center [378, 189] width 550 height 315
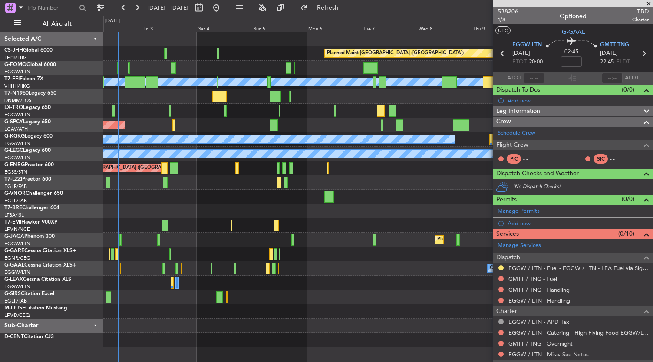
click at [373, 262] on div "Owner Owner AOG Maint [GEOGRAPHIC_DATA] Owner Planned [GEOGRAPHIC_DATA]" at bounding box center [378, 268] width 550 height 14
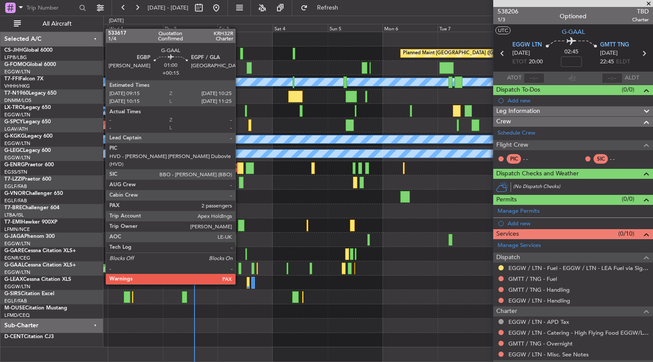
click at [240, 268] on div at bounding box center [239, 269] width 3 height 12
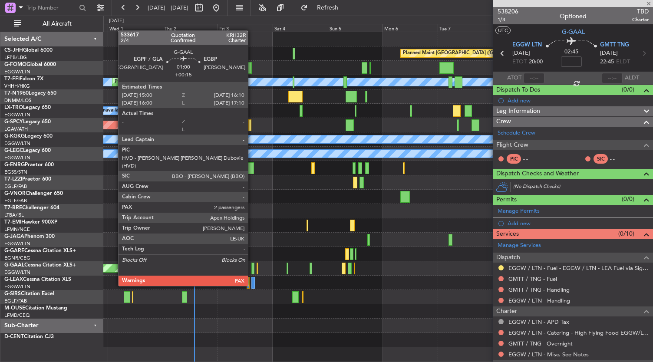
type input "+00:15"
type input "2"
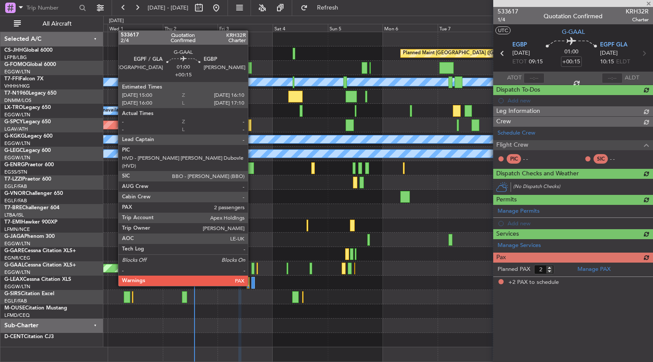
click at [252, 270] on div at bounding box center [252, 269] width 3 height 12
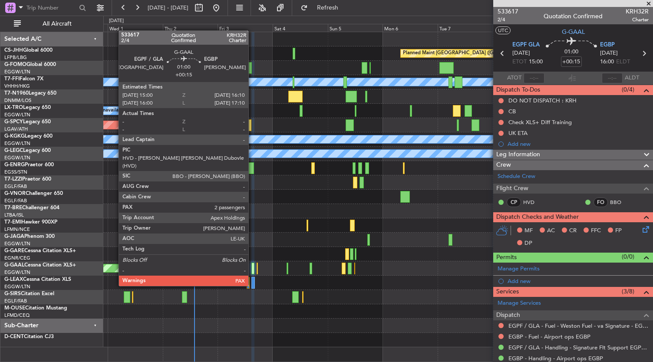
click at [253, 270] on div at bounding box center [252, 269] width 3 height 12
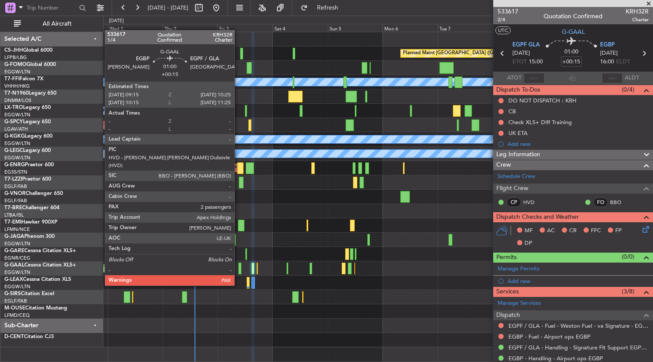
click at [239, 269] on div at bounding box center [239, 269] width 3 height 12
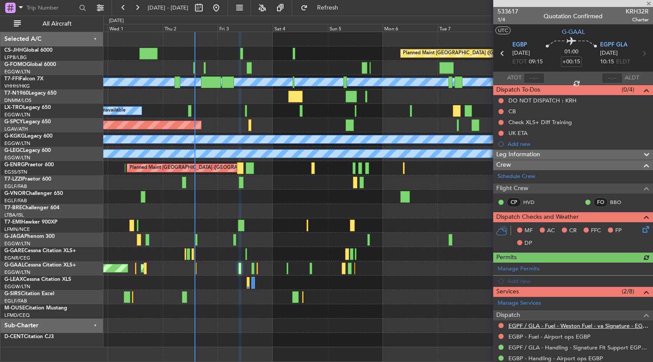
scroll to position [73, 0]
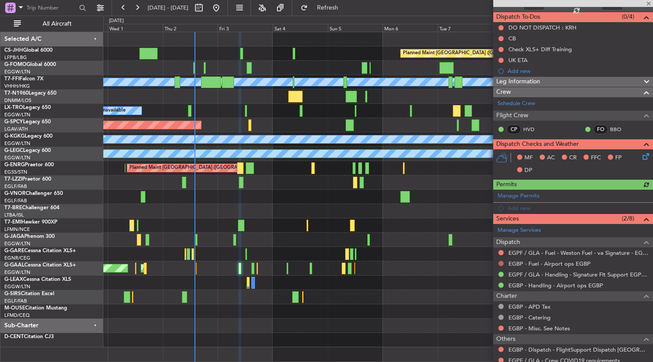
click at [502, 263] on button at bounding box center [500, 263] width 5 height 5
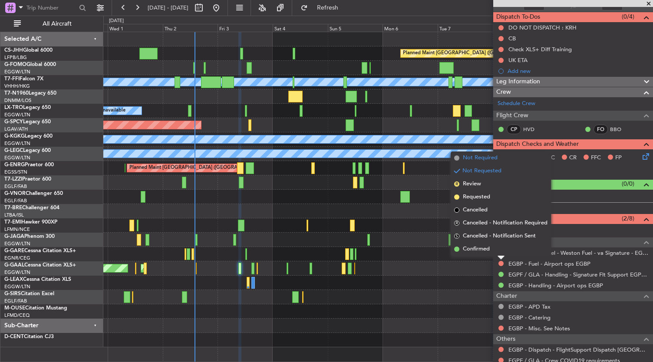
click at [488, 160] on span "Not Required" at bounding box center [480, 158] width 35 height 9
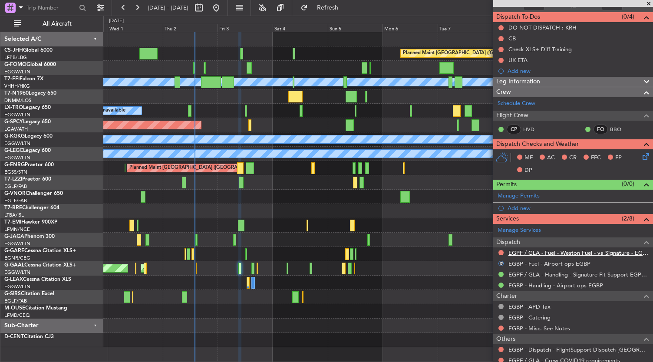
click at [537, 252] on link "EGPF / GLA - Fuel - Weston Fuel - va Signature - EGPF / GLA" at bounding box center [578, 252] width 140 height 7
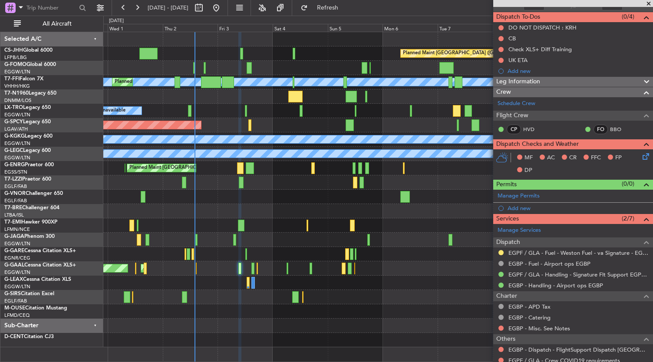
click at [385, 306] on div at bounding box center [378, 311] width 550 height 14
click at [250, 329] on div at bounding box center [378, 326] width 550 height 14
click at [280, 238] on div "Planned Maint [GEOGRAPHIC_DATA] ([GEOGRAPHIC_DATA])" at bounding box center [378, 240] width 550 height 14
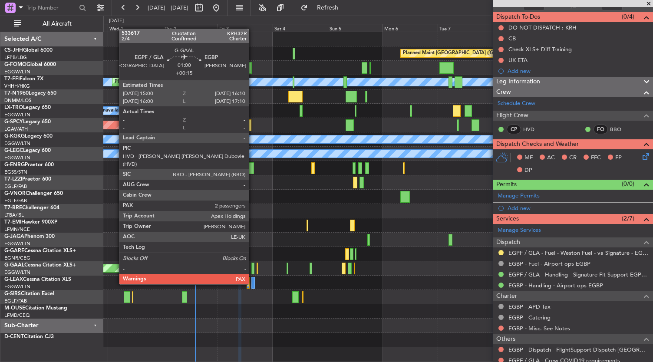
click at [253, 268] on div at bounding box center [252, 269] width 3 height 12
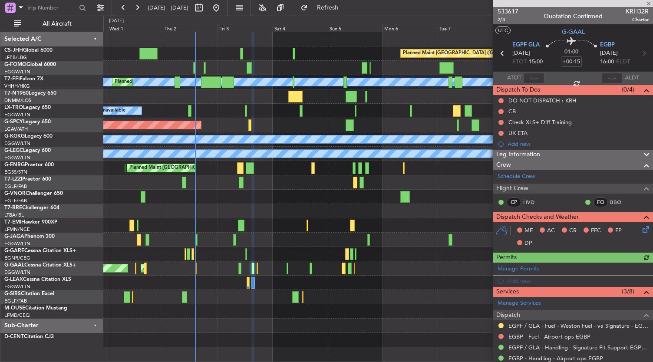
scroll to position [78, 0]
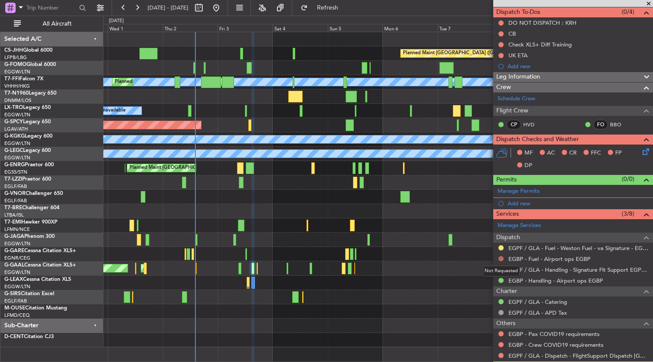
click at [500, 257] on button at bounding box center [500, 258] width 5 height 5
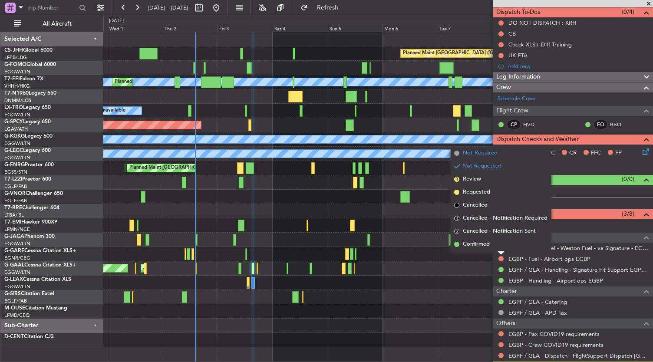
click at [484, 156] on span "Not Required" at bounding box center [480, 153] width 35 height 9
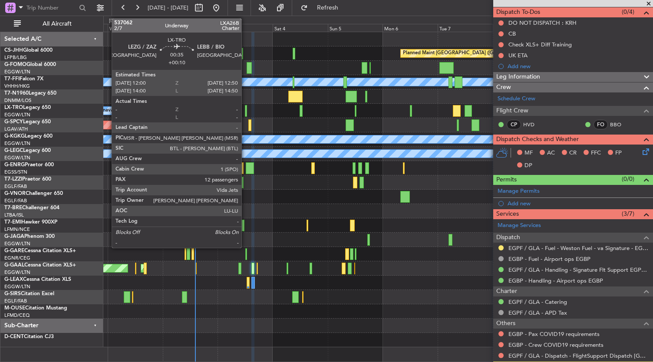
click at [246, 112] on div at bounding box center [246, 111] width 2 height 12
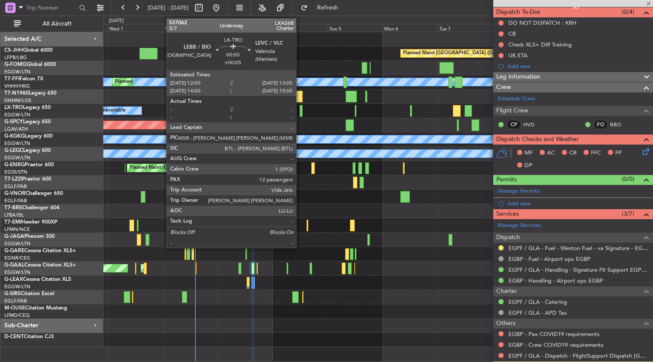
type input "+00:10"
type input "12"
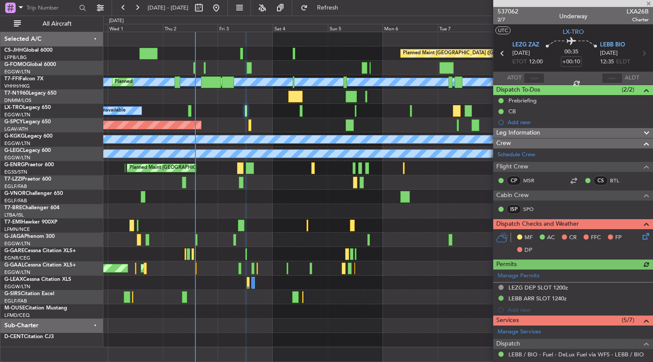
scroll to position [146, 0]
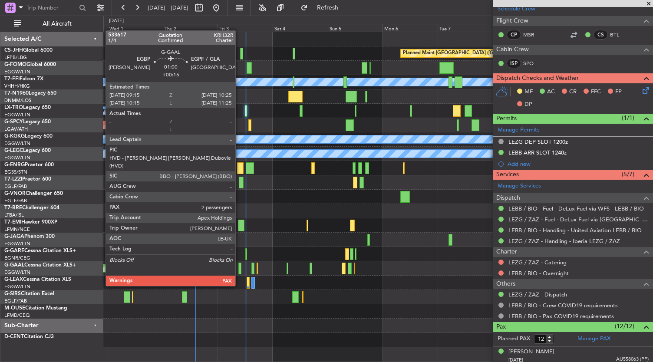
click at [240, 270] on div at bounding box center [239, 269] width 3 height 12
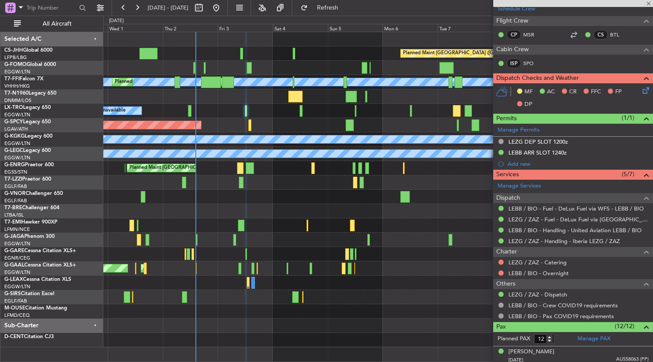
type input "+00:15"
type input "2"
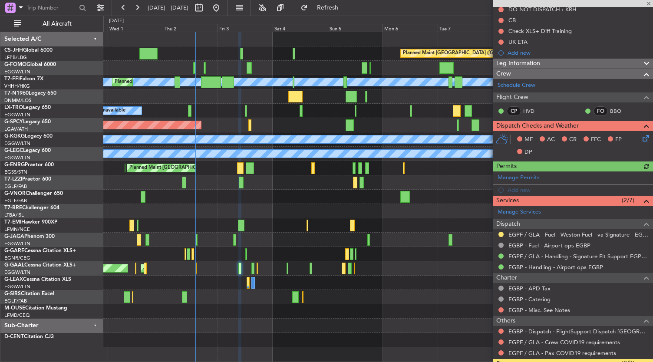
scroll to position [92, 0]
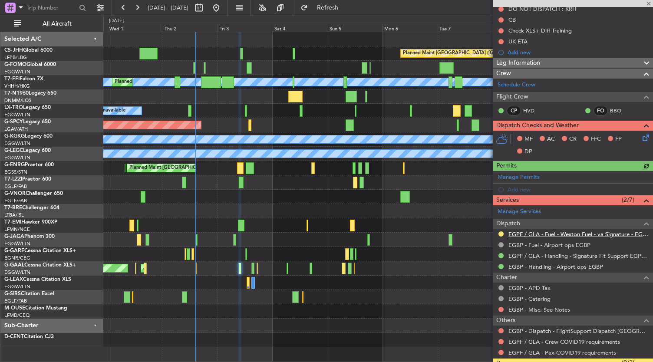
click at [575, 231] on link "EGPF / GLA - Fuel - Weston Fuel - va Signature - EGPF / GLA" at bounding box center [578, 234] width 140 height 7
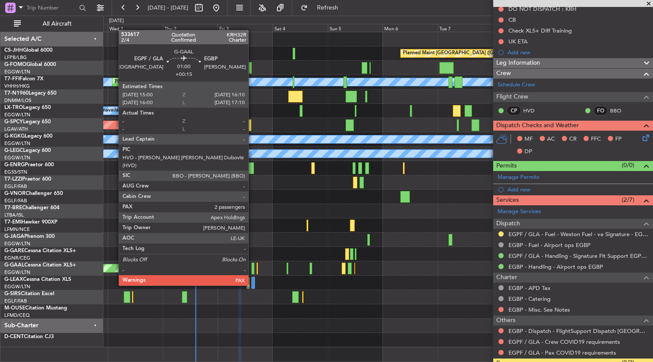
click at [253, 269] on div at bounding box center [252, 269] width 3 height 12
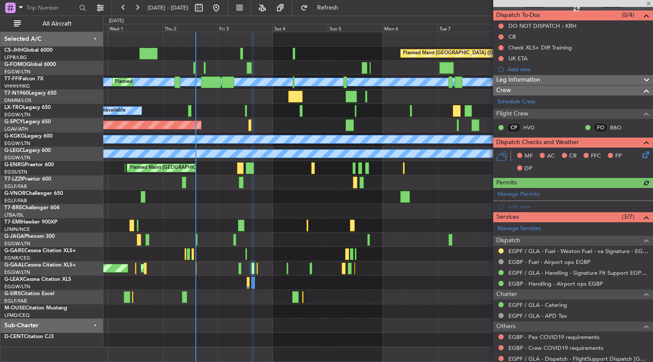
scroll to position [75, 0]
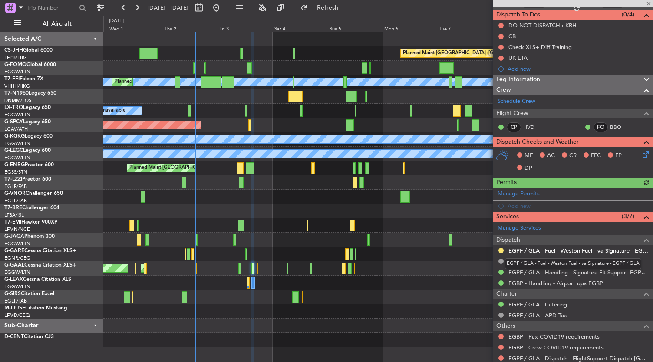
click at [548, 248] on link "EGPF / GLA - Fuel - Weston Fuel - va Signature - EGPF / GLA" at bounding box center [578, 250] width 140 height 7
click at [290, 235] on div "Planned Maint [GEOGRAPHIC_DATA] ([GEOGRAPHIC_DATA])" at bounding box center [378, 240] width 550 height 14
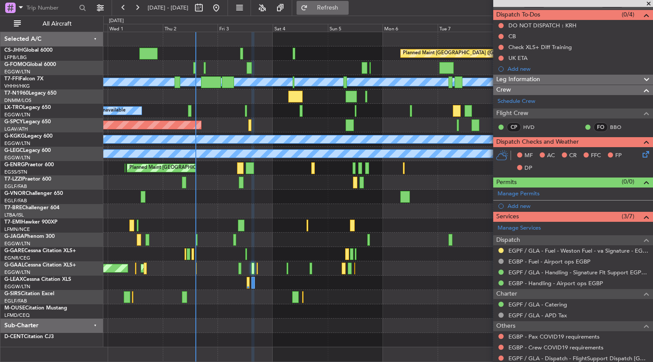
click at [333, 7] on button "Refresh" at bounding box center [323, 8] width 52 height 14
click at [499, 250] on button at bounding box center [500, 250] width 5 height 5
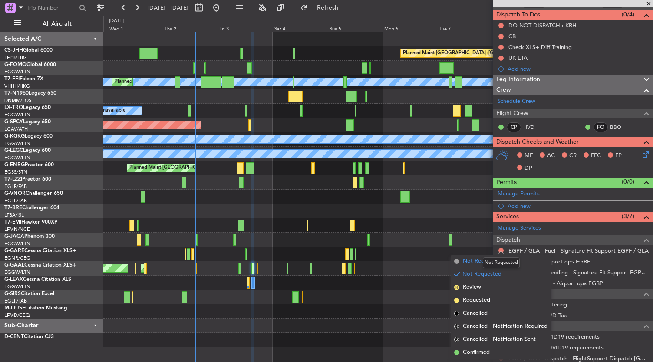
click at [476, 264] on span "Not Required" at bounding box center [480, 261] width 35 height 9
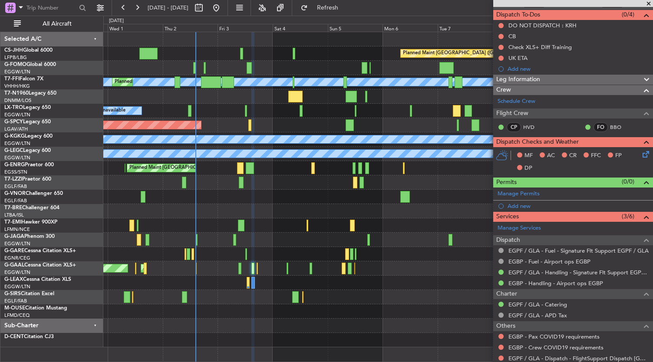
click at [392, 341] on div at bounding box center [378, 340] width 550 height 14
click at [317, 331] on div at bounding box center [378, 326] width 550 height 14
click at [295, 330] on div at bounding box center [378, 326] width 550 height 14
click at [281, 325] on div at bounding box center [378, 326] width 550 height 14
click at [249, 345] on div at bounding box center [378, 340] width 550 height 14
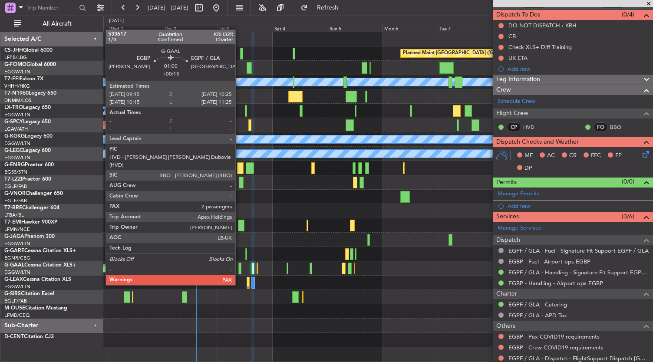
click at [240, 269] on div at bounding box center [239, 269] width 3 height 12
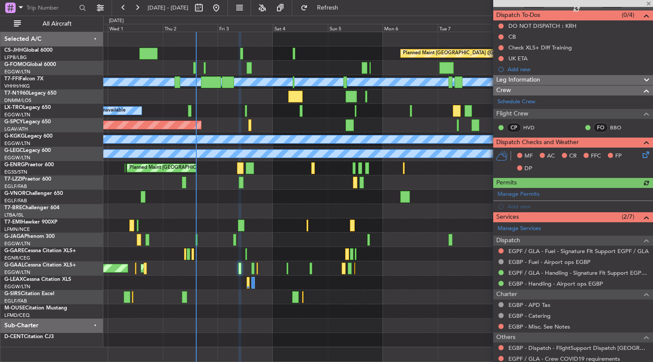
scroll to position [46, 0]
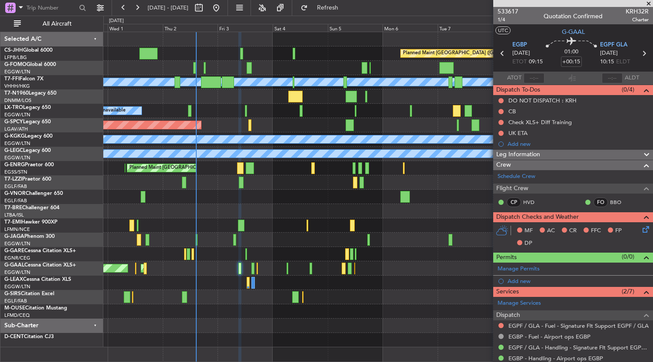
scroll to position [46, 0]
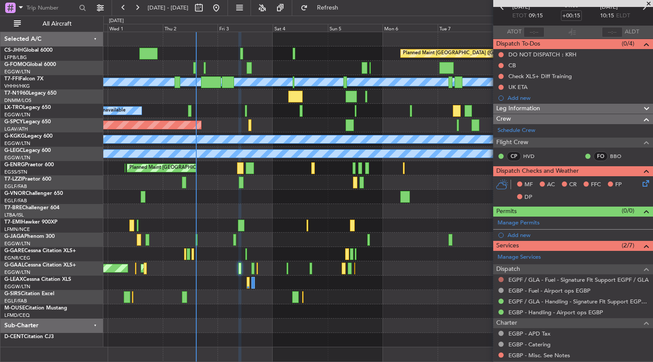
click at [501, 277] on button at bounding box center [500, 279] width 5 height 5
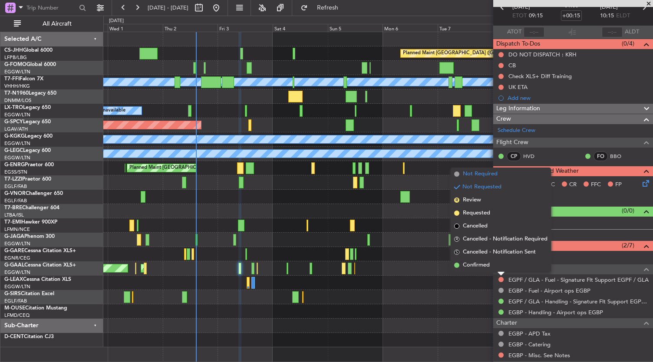
click at [466, 174] on span "Not Required" at bounding box center [480, 174] width 35 height 9
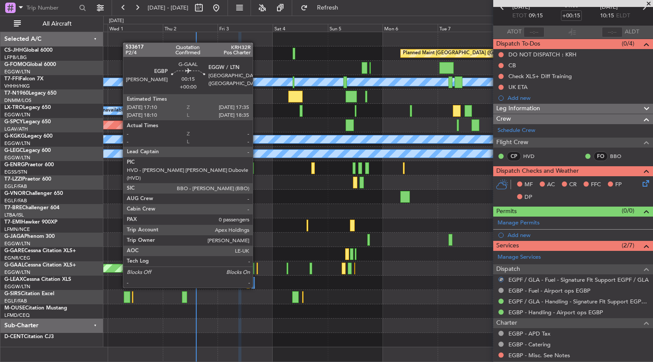
click at [257, 271] on div at bounding box center [257, 269] width 1 height 12
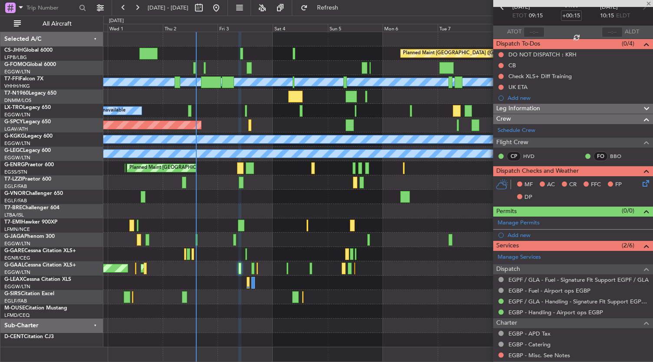
type input "0"
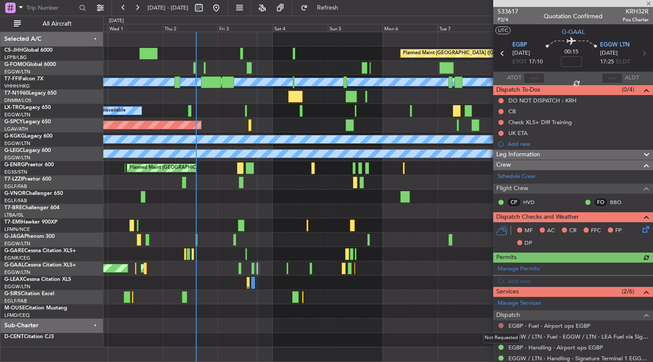
click at [502, 324] on button at bounding box center [500, 325] width 5 height 5
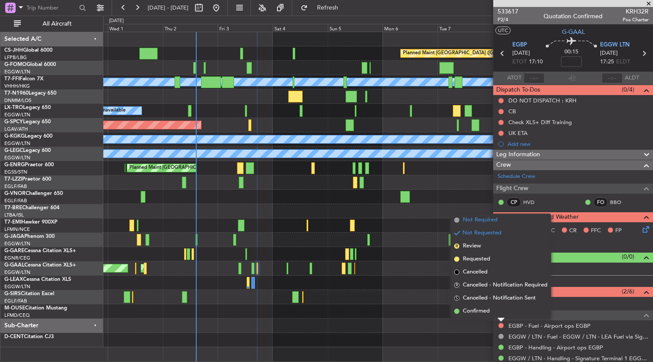
click at [473, 217] on span "Not Required" at bounding box center [480, 220] width 35 height 9
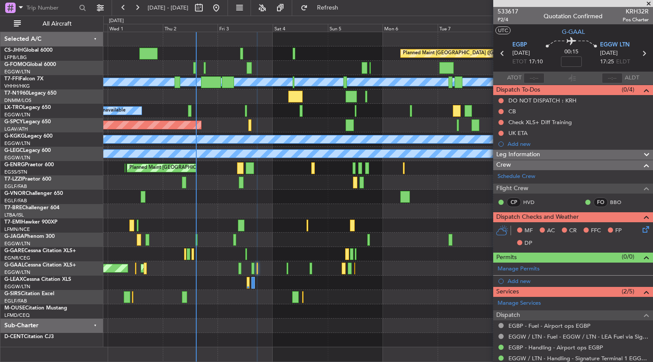
click at [395, 289] on div "A/C Unavailable" at bounding box center [378, 283] width 550 height 14
click at [346, 307] on div at bounding box center [378, 311] width 550 height 14
click at [498, 22] on span "P2/4" at bounding box center [508, 19] width 21 height 7
click at [381, 297] on div "Planned Maint [GEOGRAPHIC_DATA] ([GEOGRAPHIC_DATA])" at bounding box center [378, 297] width 550 height 14
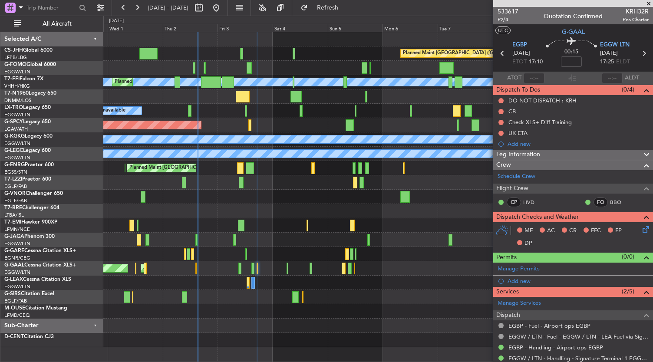
click at [259, 338] on div at bounding box center [378, 340] width 550 height 14
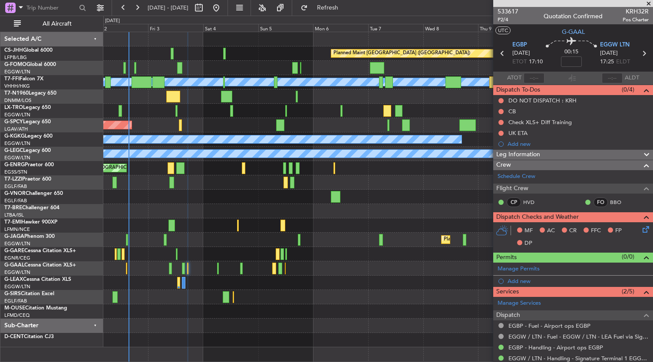
click at [322, 241] on div "Planned Maint [GEOGRAPHIC_DATA] ([GEOGRAPHIC_DATA])" at bounding box center [378, 240] width 550 height 14
